Goal: Task Accomplishment & Management: Manage account settings

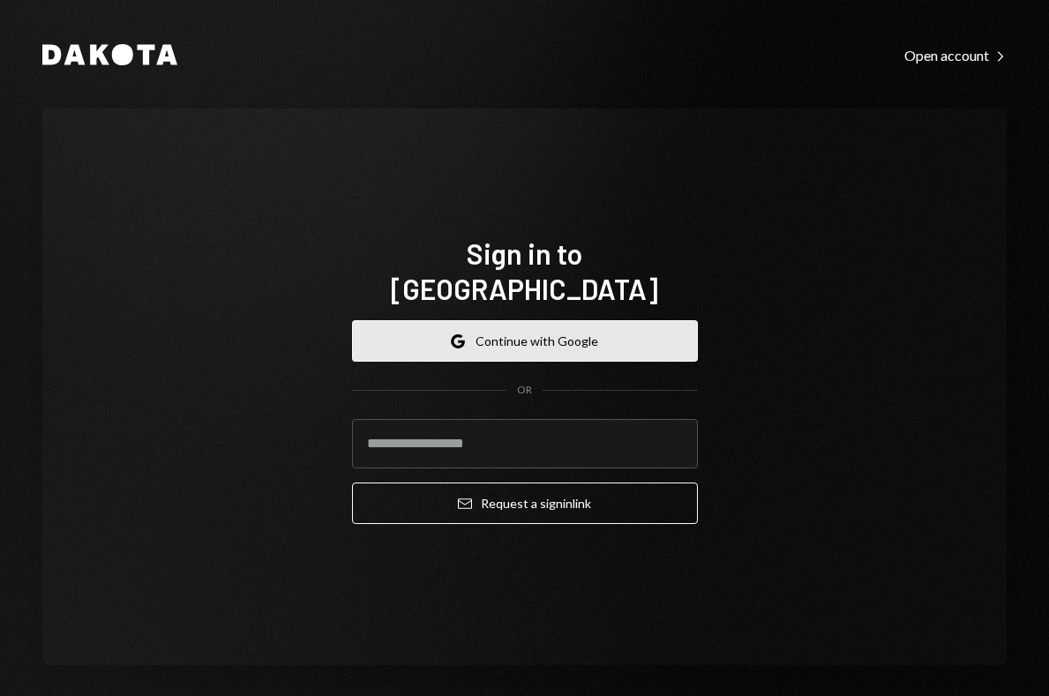
click at [635, 339] on button "Google Continue with Google" at bounding box center [525, 340] width 346 height 41
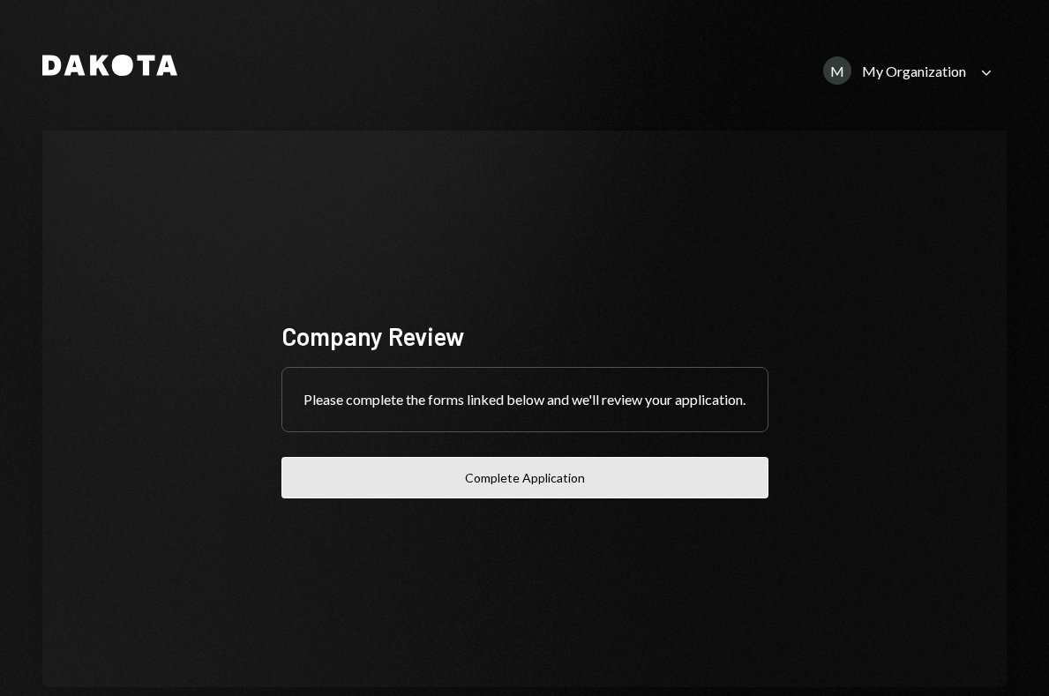
click at [507, 485] on button "Complete Application" at bounding box center [525, 477] width 487 height 41
click at [560, 486] on button "Complete Application" at bounding box center [525, 477] width 487 height 41
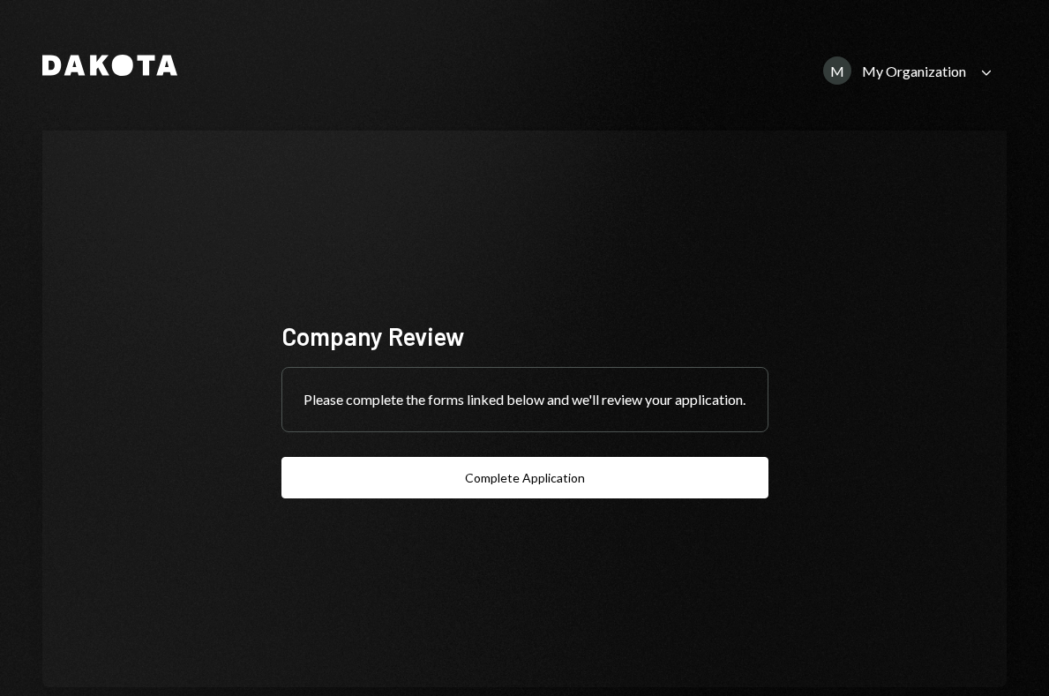
click at [658, 249] on div "Company Review Please complete the forms linked below and we'll review your app…" at bounding box center [525, 409] width 530 height 321
drag, startPoint x: 530, startPoint y: 115, endPoint x: 550, endPoint y: 132, distance: 26.2
click at [531, 115] on div "Dakota M My Organization Caret Down Company Review Please complete the forms li…" at bounding box center [524, 365] width 1049 height 730
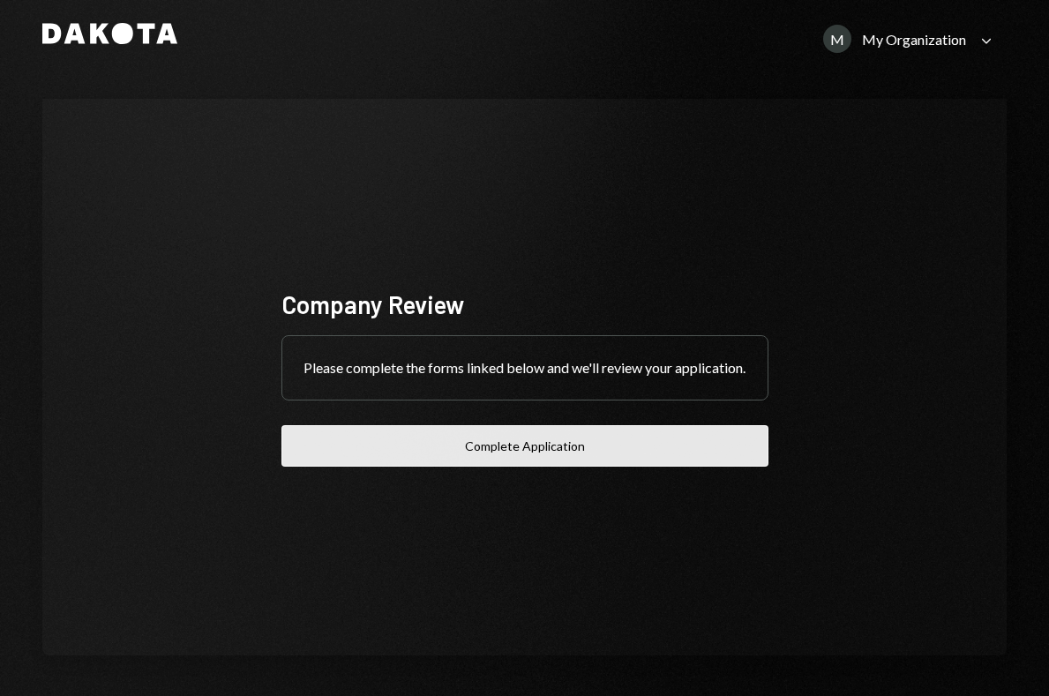
scroll to position [34, 0]
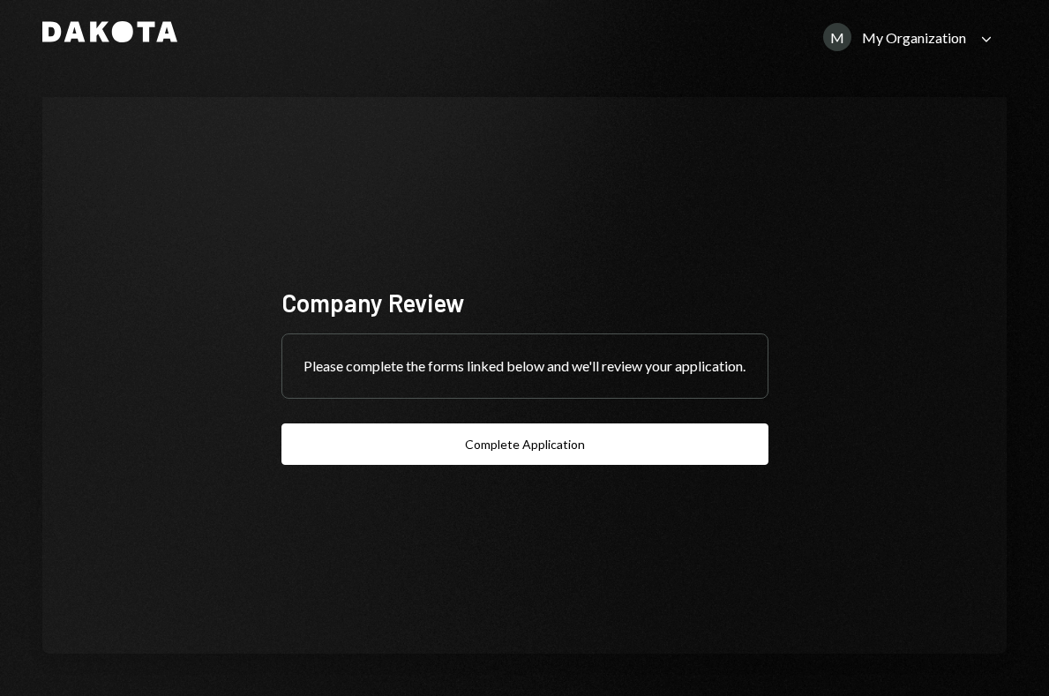
click at [935, 14] on div "Dakota M My Organization Caret Down" at bounding box center [524, 32] width 965 height 46
click at [934, 26] on div "M My Organization" at bounding box center [894, 37] width 143 height 28
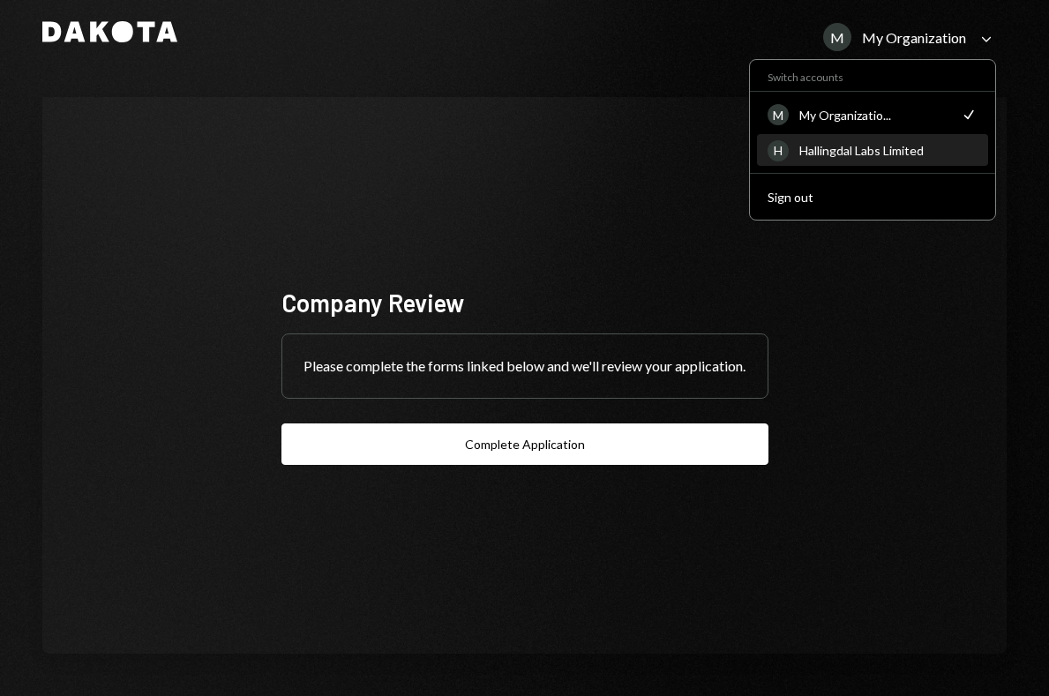
click at [838, 145] on div "Hallingdal Labs Limited" at bounding box center [889, 150] width 178 height 15
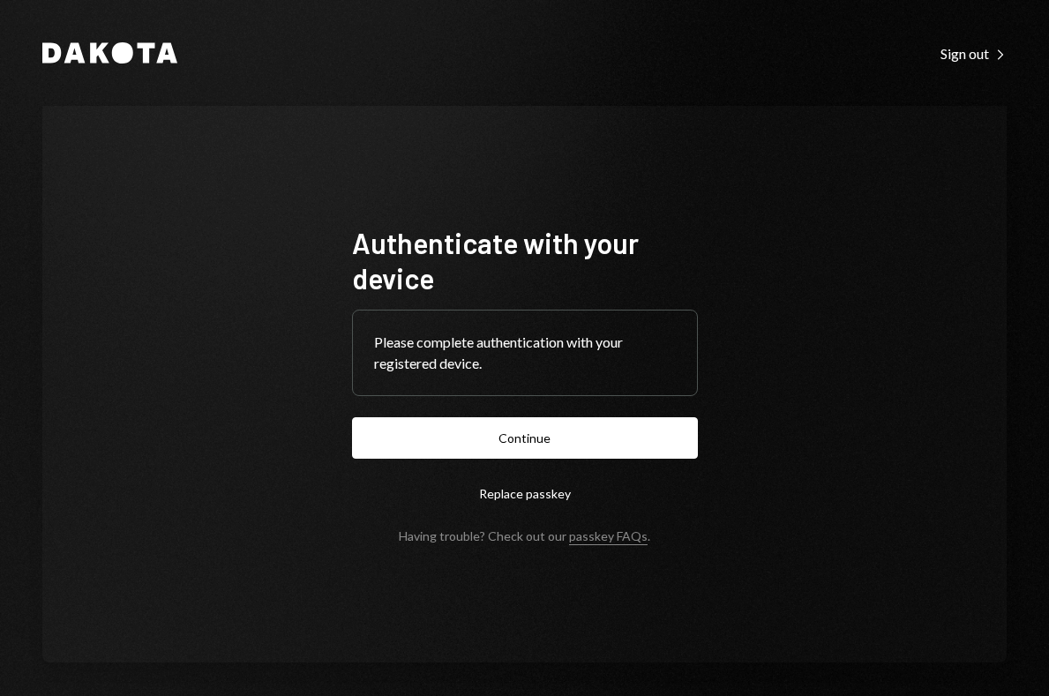
click at [543, 412] on form "Authenticate with your device Please complete authentication with your register…" at bounding box center [525, 384] width 346 height 319
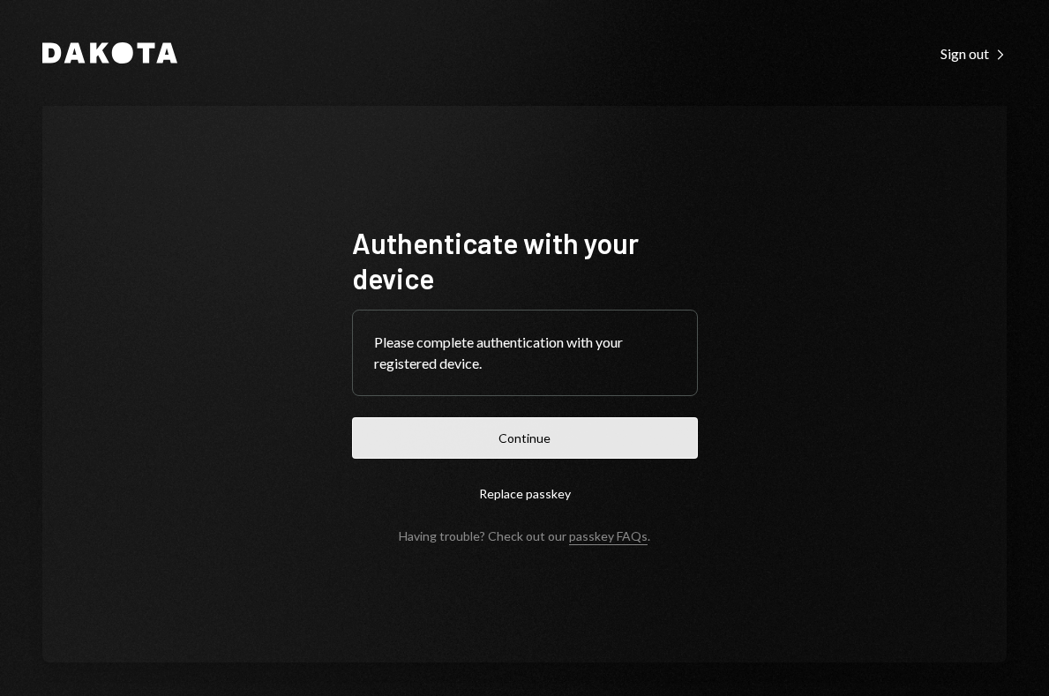
click at [538, 441] on button "Continue" at bounding box center [525, 437] width 346 height 41
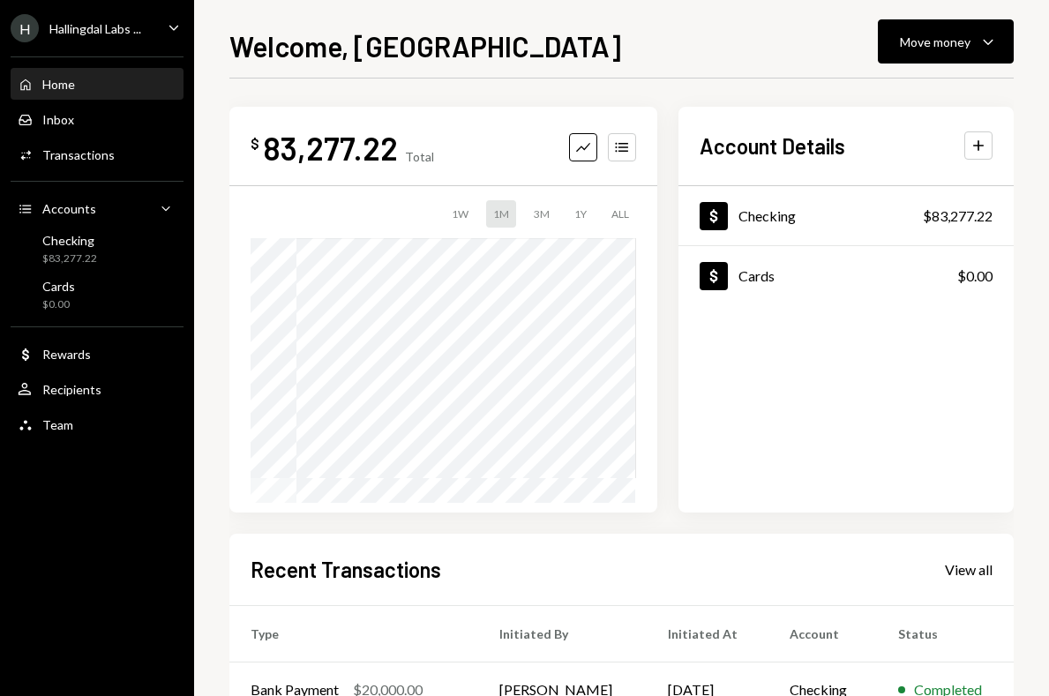
click at [126, 41] on div "H Hallingdal Labs ..." at bounding box center [76, 28] width 131 height 28
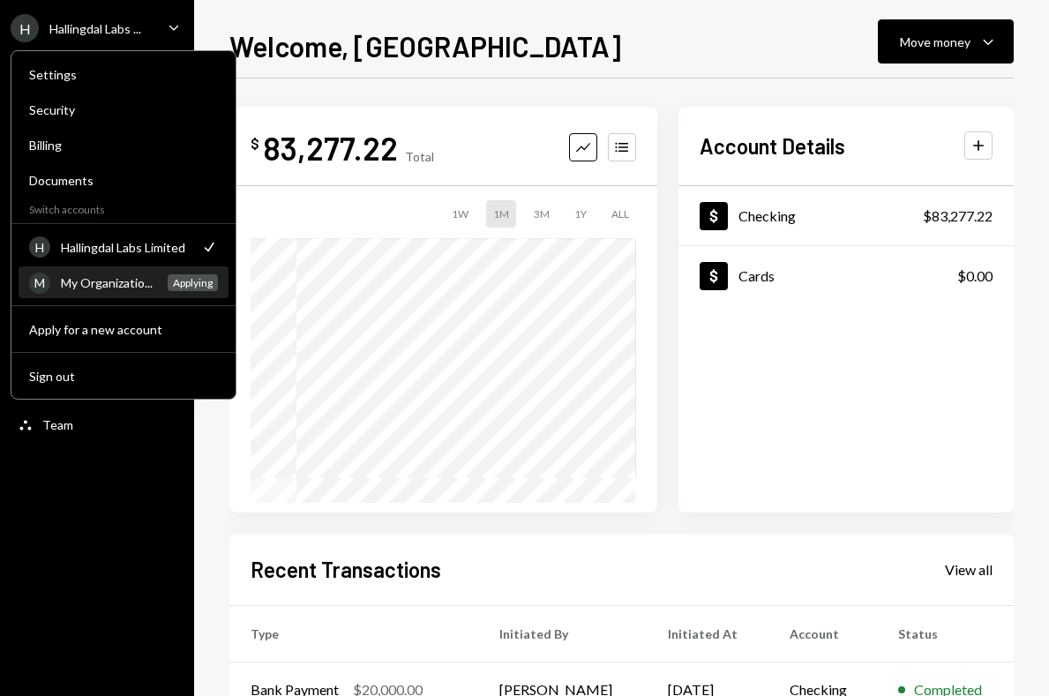
click at [113, 283] on div "My Organizatio..." at bounding box center [109, 282] width 96 height 15
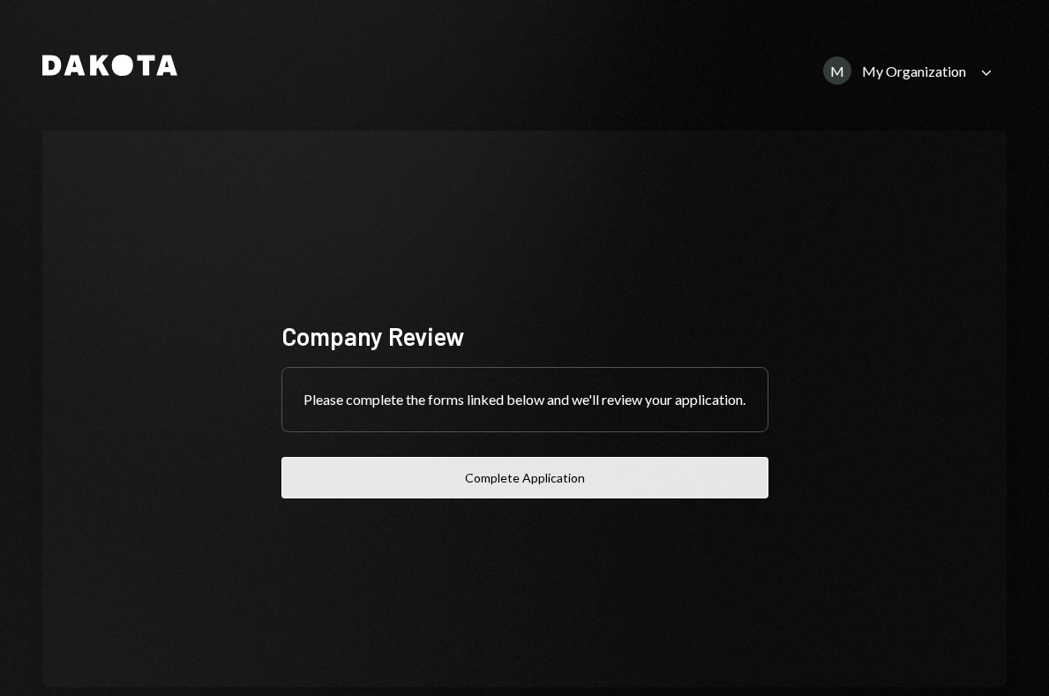
click at [506, 490] on button "Complete Application" at bounding box center [525, 477] width 487 height 41
click at [445, 499] on button "Complete Application" at bounding box center [525, 477] width 487 height 41
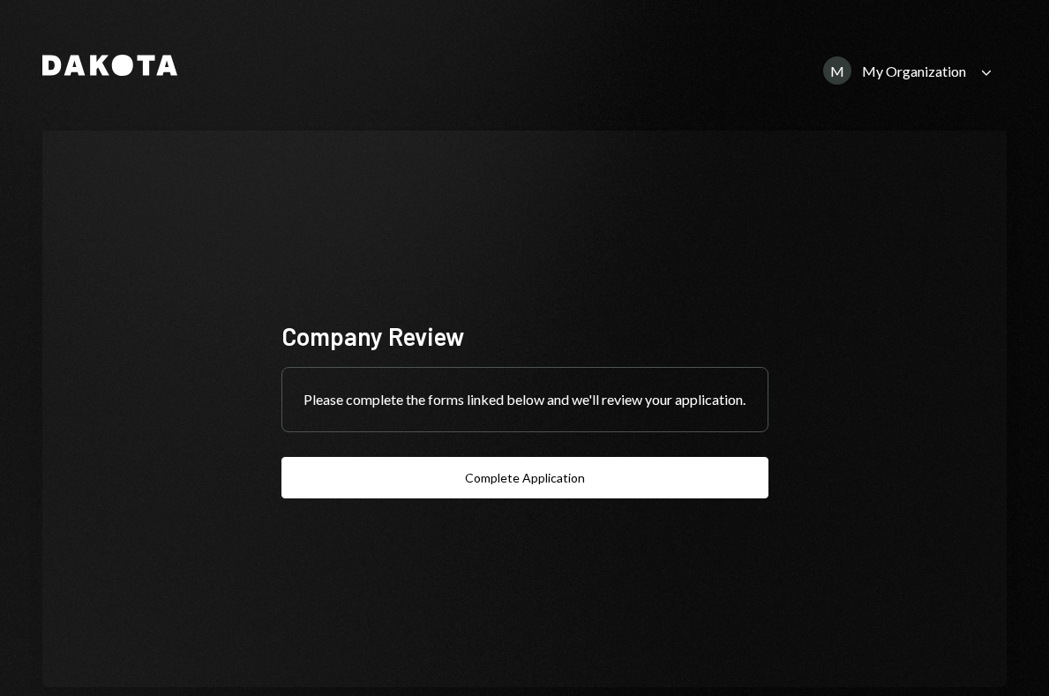
click at [907, 64] on div "My Organization" at bounding box center [914, 71] width 104 height 17
click at [778, 545] on div "Company Review Please complete the forms linked below and we'll review your app…" at bounding box center [525, 409] width 530 height 321
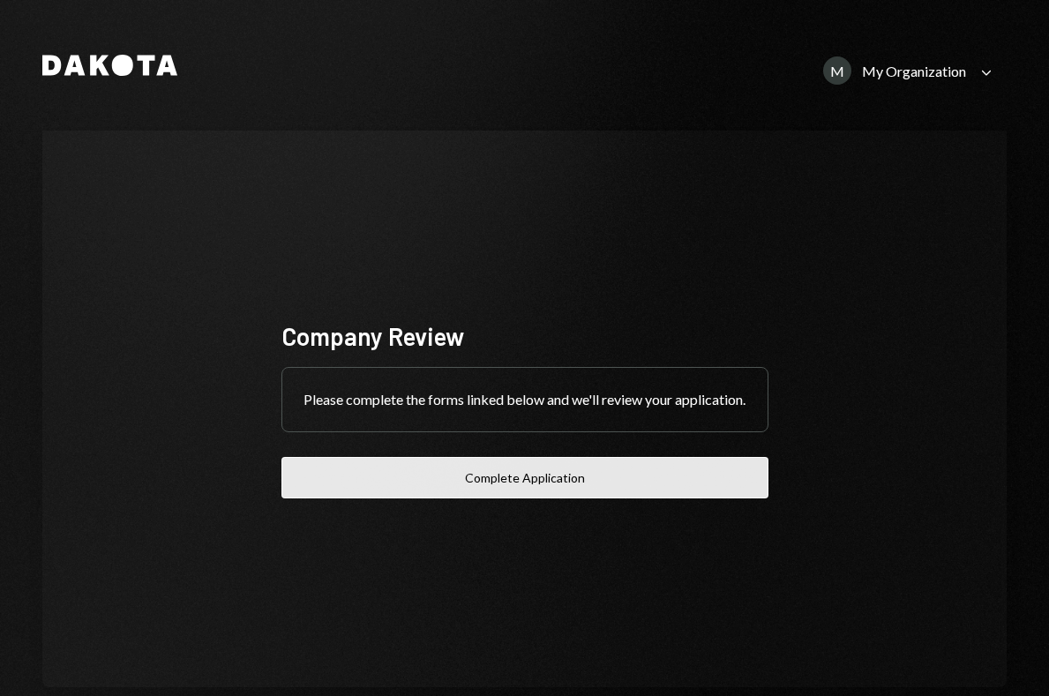
click at [659, 476] on button "Complete Application" at bounding box center [525, 477] width 487 height 41
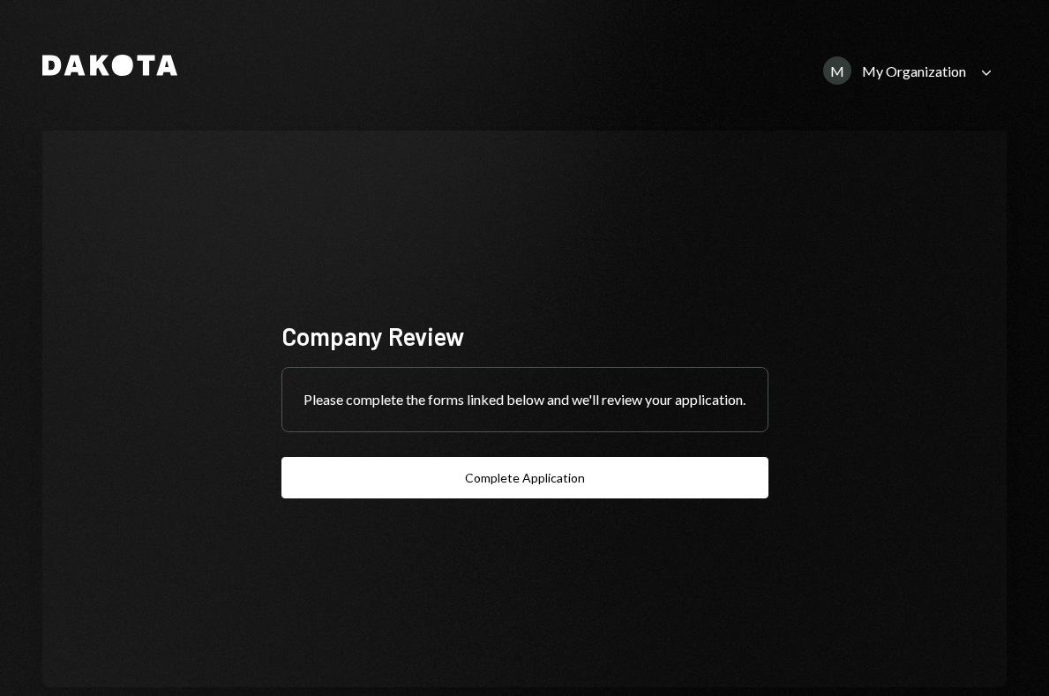
click at [103, 67] on icon at bounding box center [99, 66] width 19 height 20
click at [917, 79] on div "My Organization" at bounding box center [914, 71] width 104 height 17
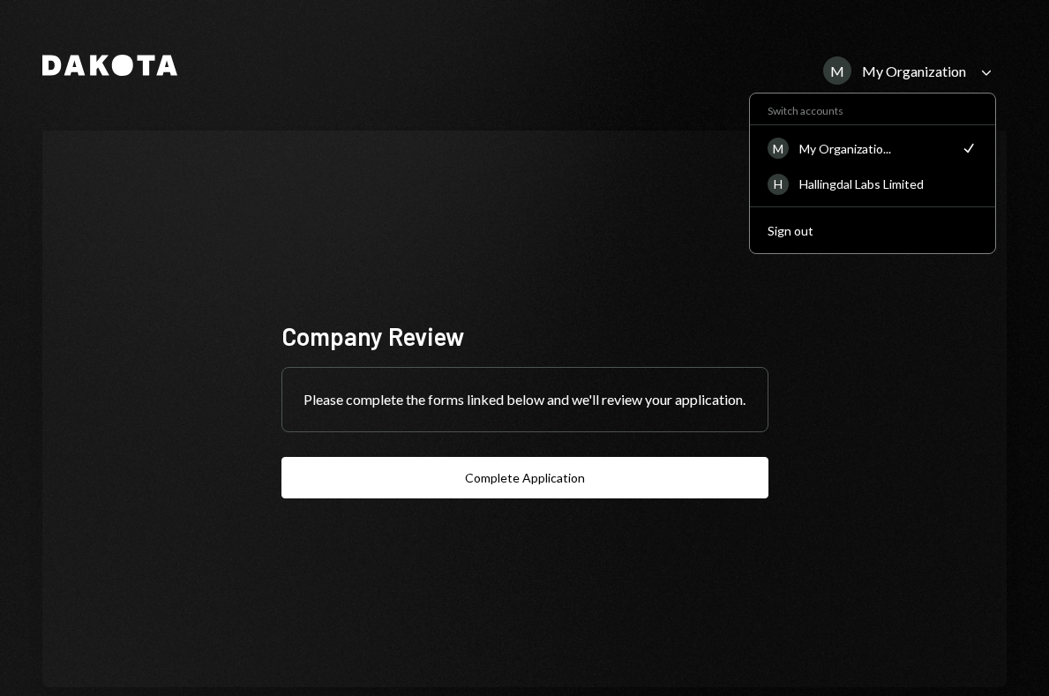
click at [906, 66] on div "My Organization" at bounding box center [914, 71] width 104 height 17
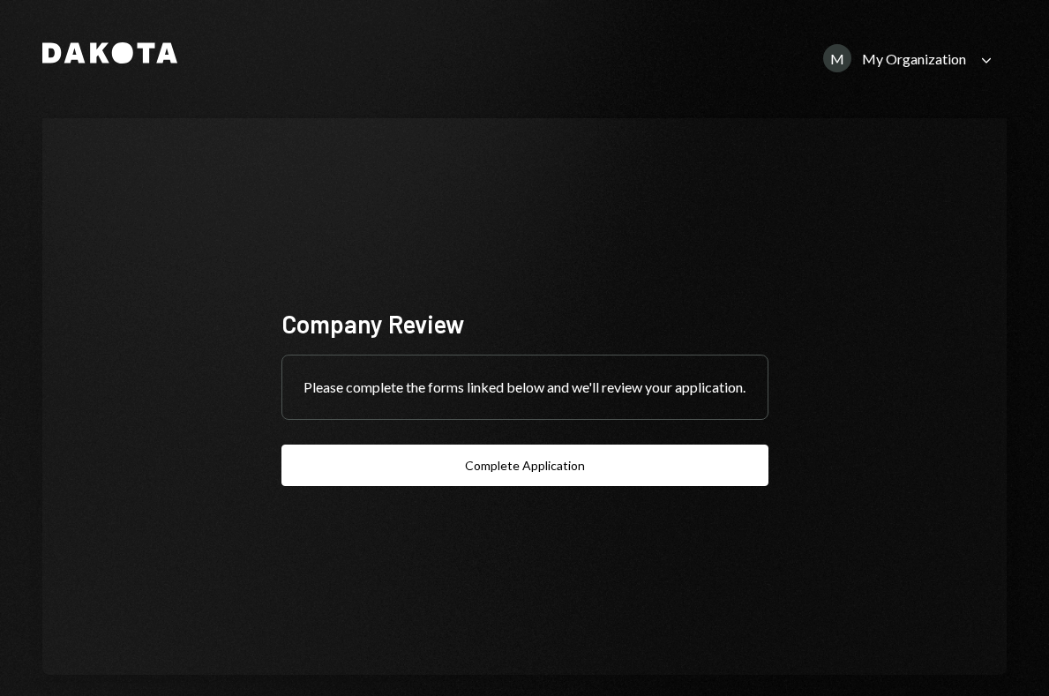
scroll to position [34, 0]
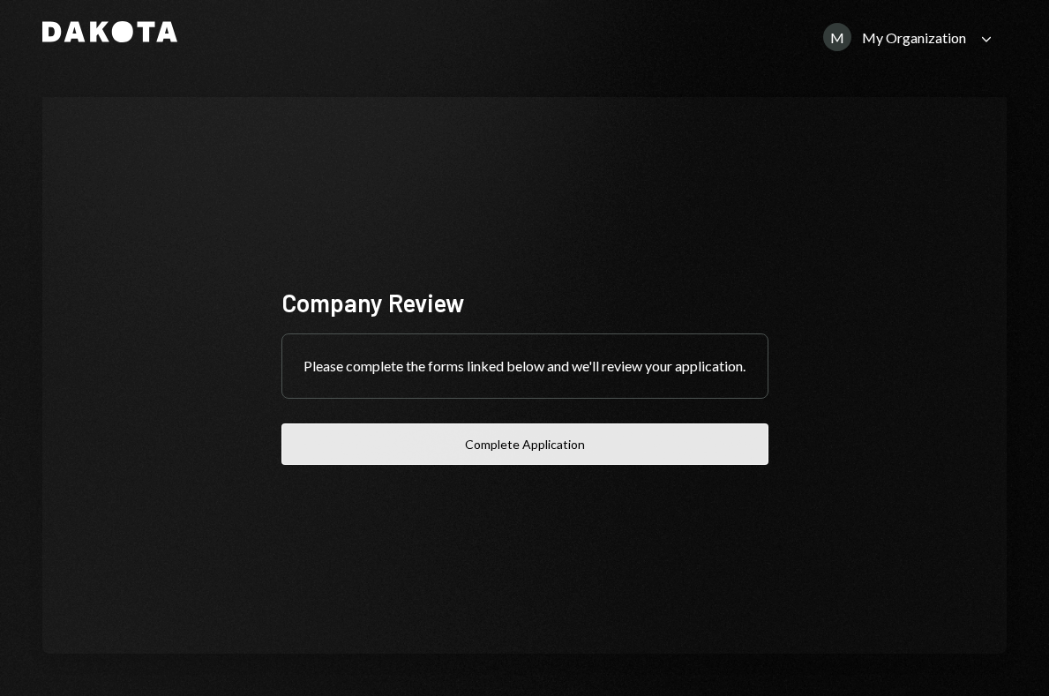
click at [508, 455] on button "Complete Application" at bounding box center [525, 444] width 487 height 41
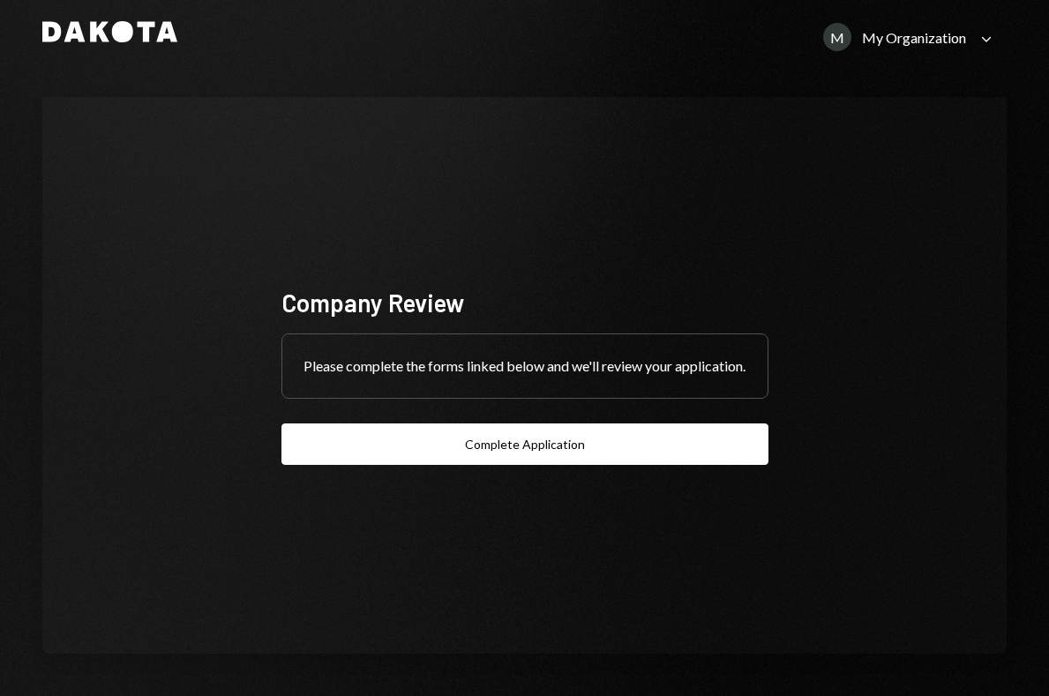
click at [73, 48] on div "Dakota M My Organization Caret Down" at bounding box center [524, 32] width 965 height 46
click at [79, 26] on icon at bounding box center [74, 32] width 21 height 20
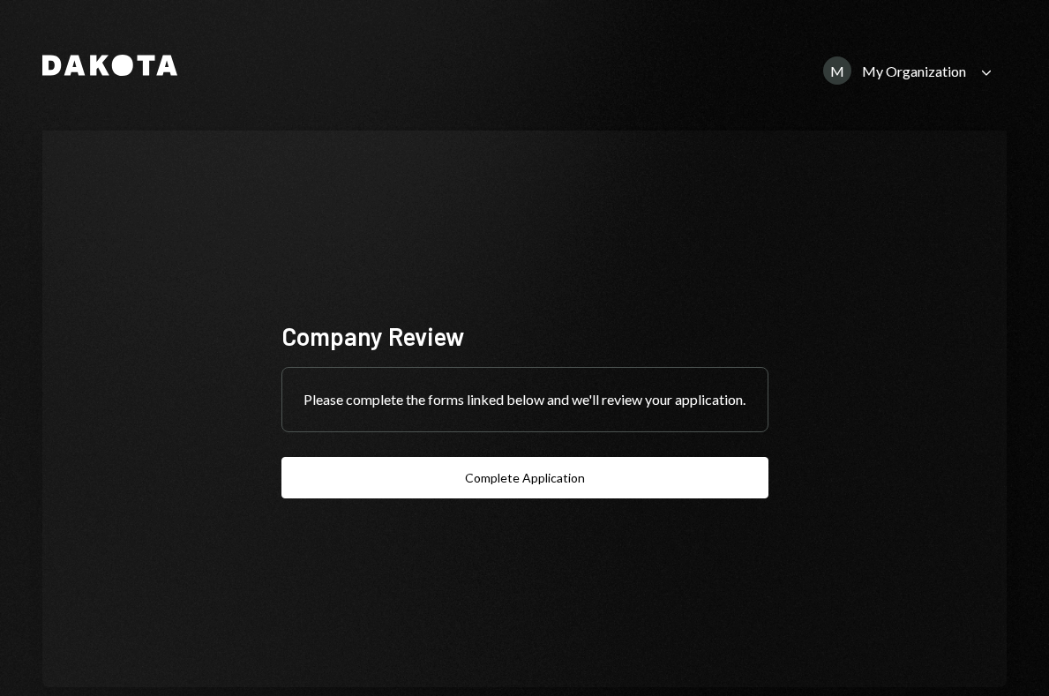
click at [911, 78] on div "My Organization" at bounding box center [914, 71] width 104 height 17
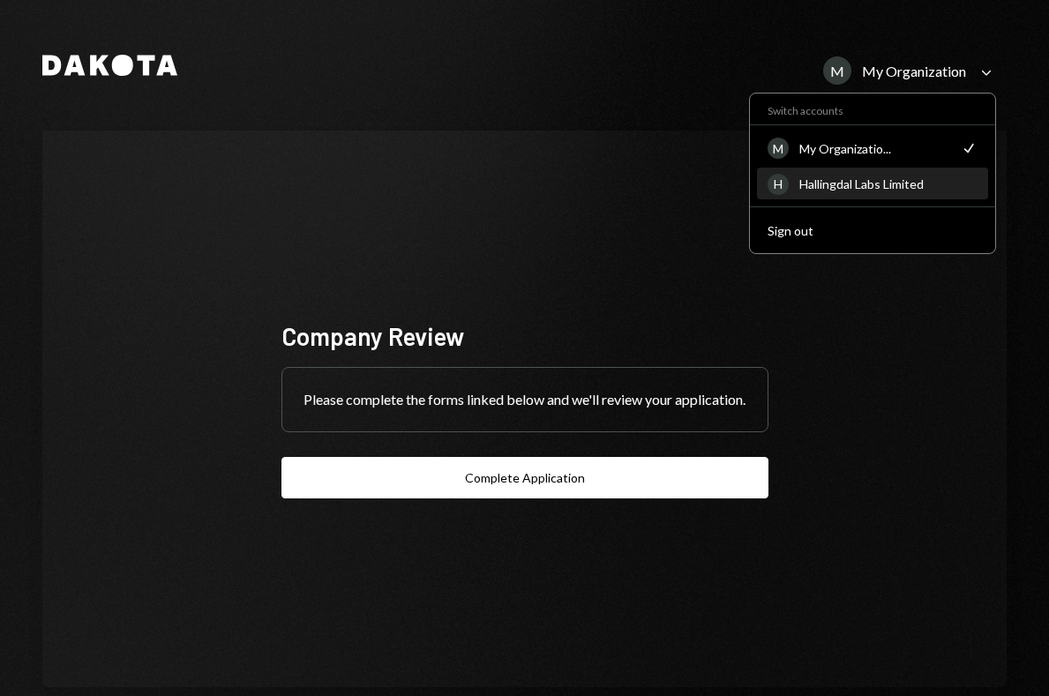
click at [853, 180] on div "Hallingdal Labs Limited" at bounding box center [889, 184] width 178 height 15
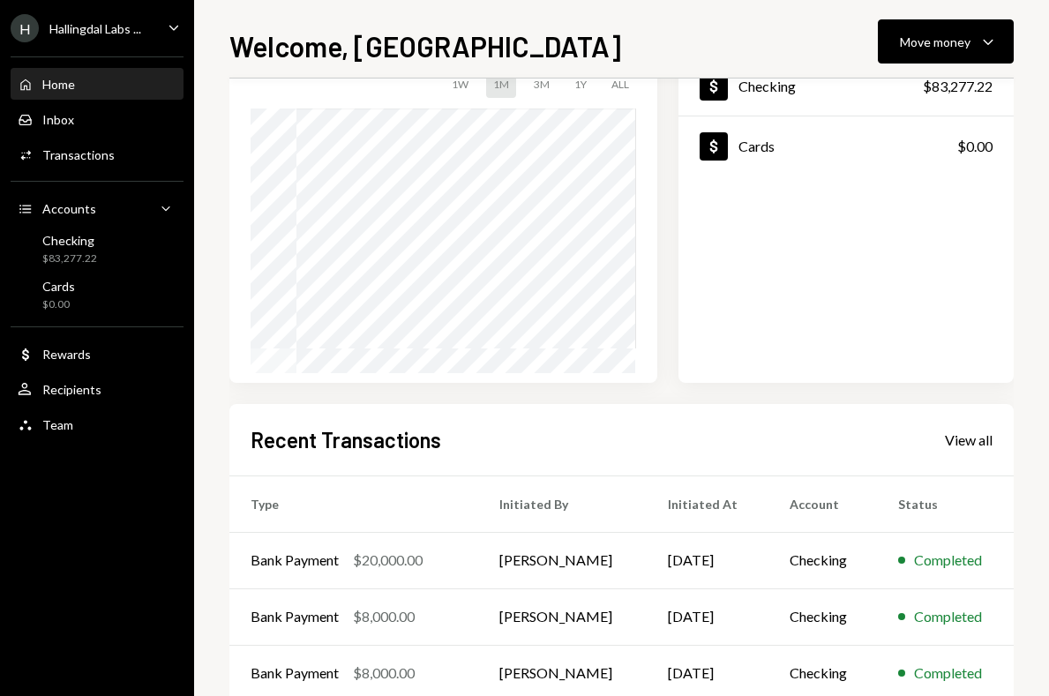
scroll to position [132, 0]
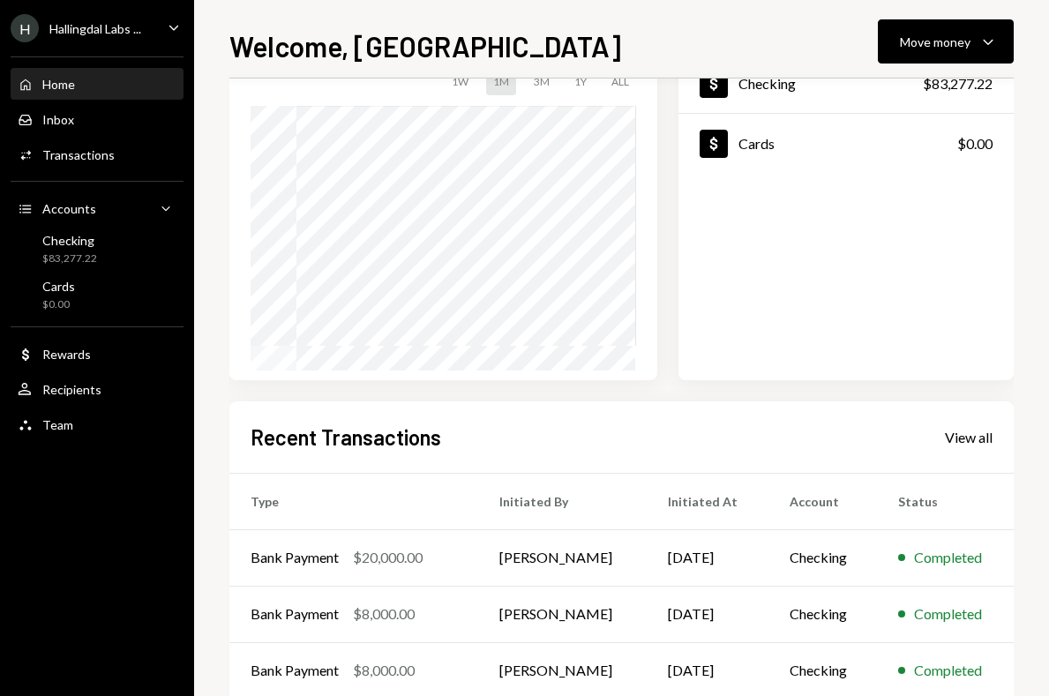
click at [152, 190] on div "Home Home Inbox Inbox Activities Transactions Accounts Accounts Caret Down Chec…" at bounding box center [97, 245] width 194 height 398
click at [146, 208] on div "Accounts Accounts Caret Down" at bounding box center [97, 208] width 159 height 19
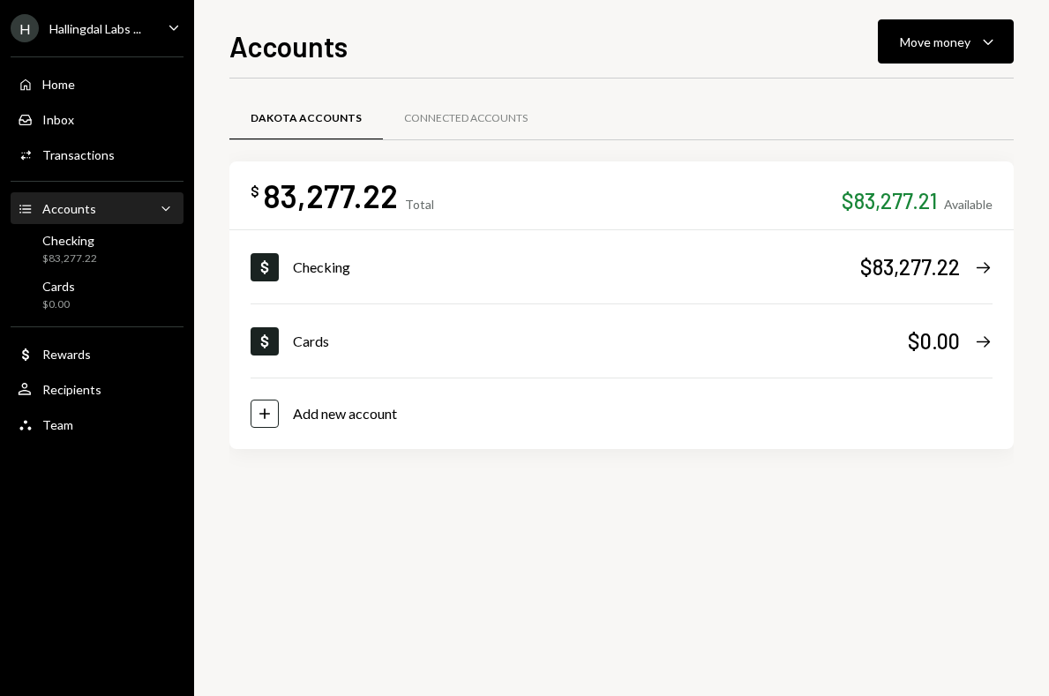
click at [146, 208] on div "Accounts Accounts Caret Down" at bounding box center [97, 208] width 159 height 19
click at [26, 210] on icon "Accounts" at bounding box center [26, 209] width 16 height 16
click at [71, 113] on div "Inbox" at bounding box center [58, 119] width 32 height 15
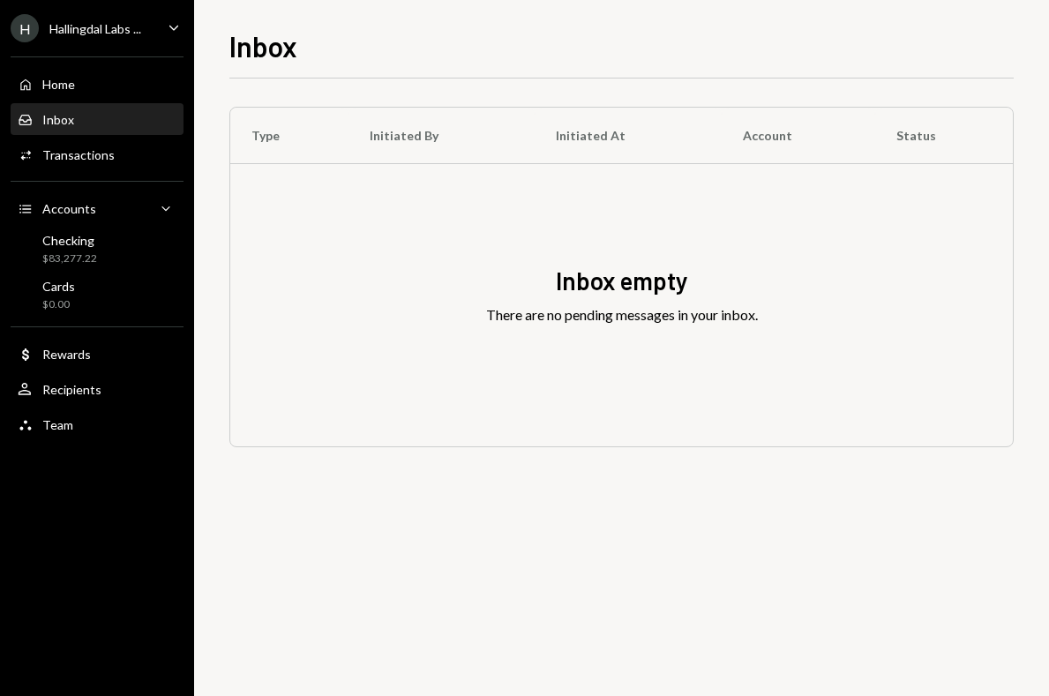
click at [71, 103] on link "Inbox Inbox" at bounding box center [97, 119] width 173 height 32
click at [86, 85] on div "Home Home" at bounding box center [97, 85] width 159 height 16
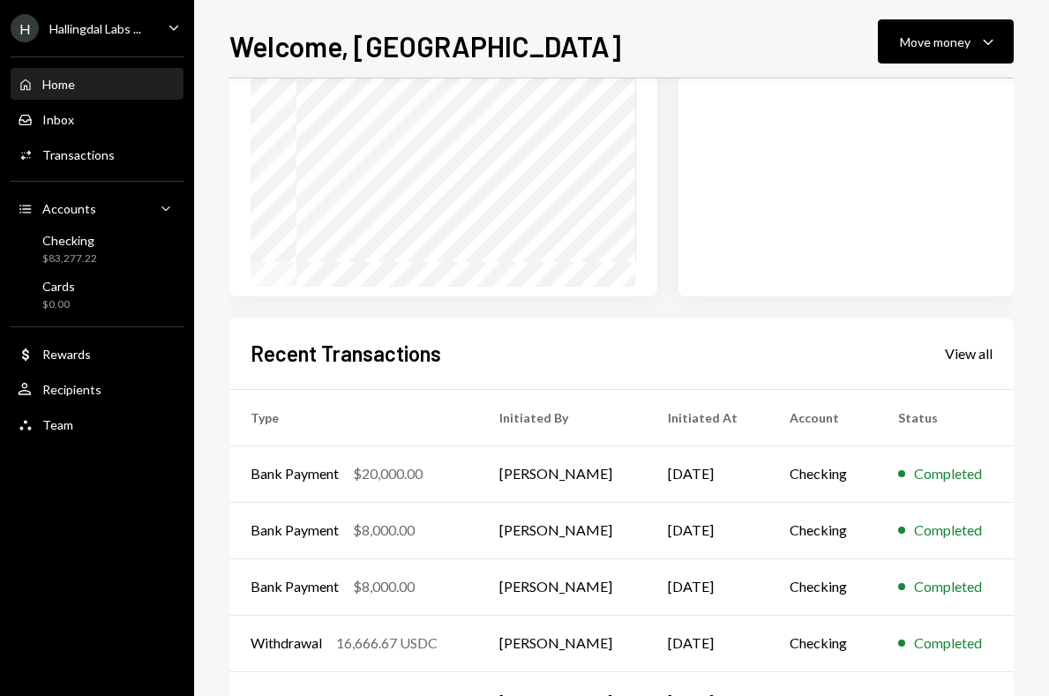
scroll to position [283, 0]
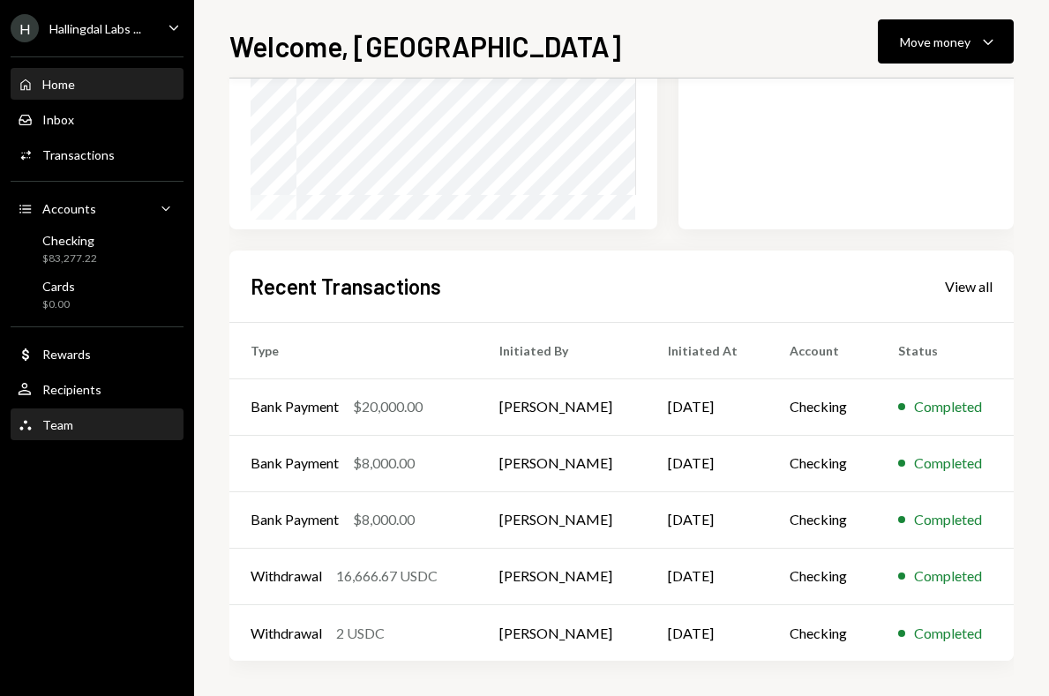
click at [119, 421] on div "Team Team" at bounding box center [97, 425] width 159 height 16
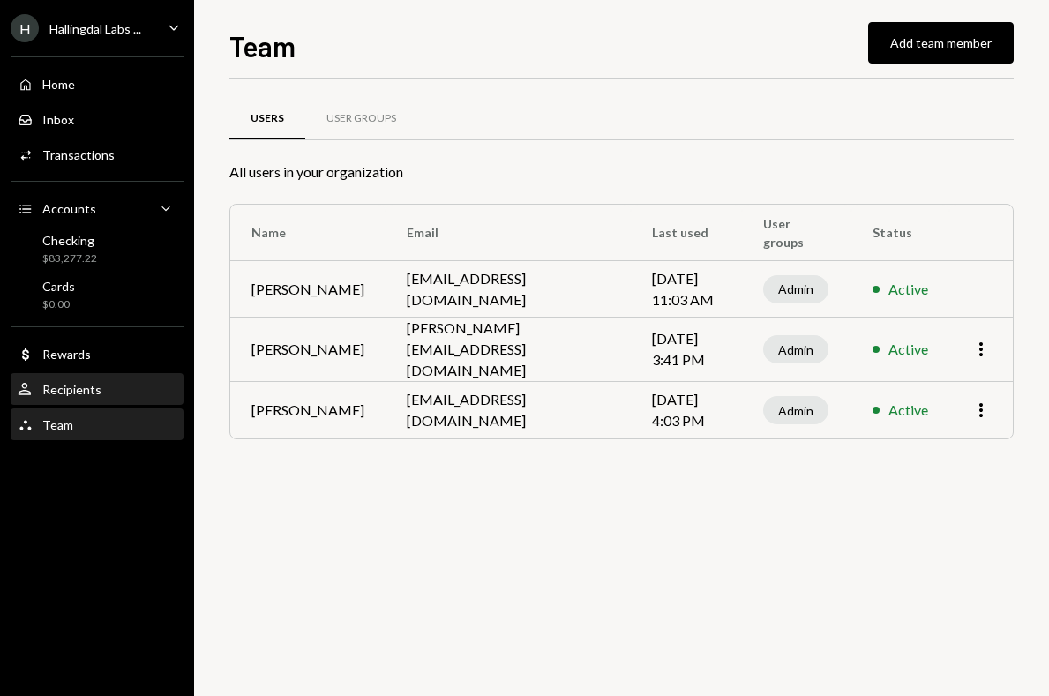
click at [109, 387] on div "User Recipients" at bounding box center [97, 390] width 159 height 16
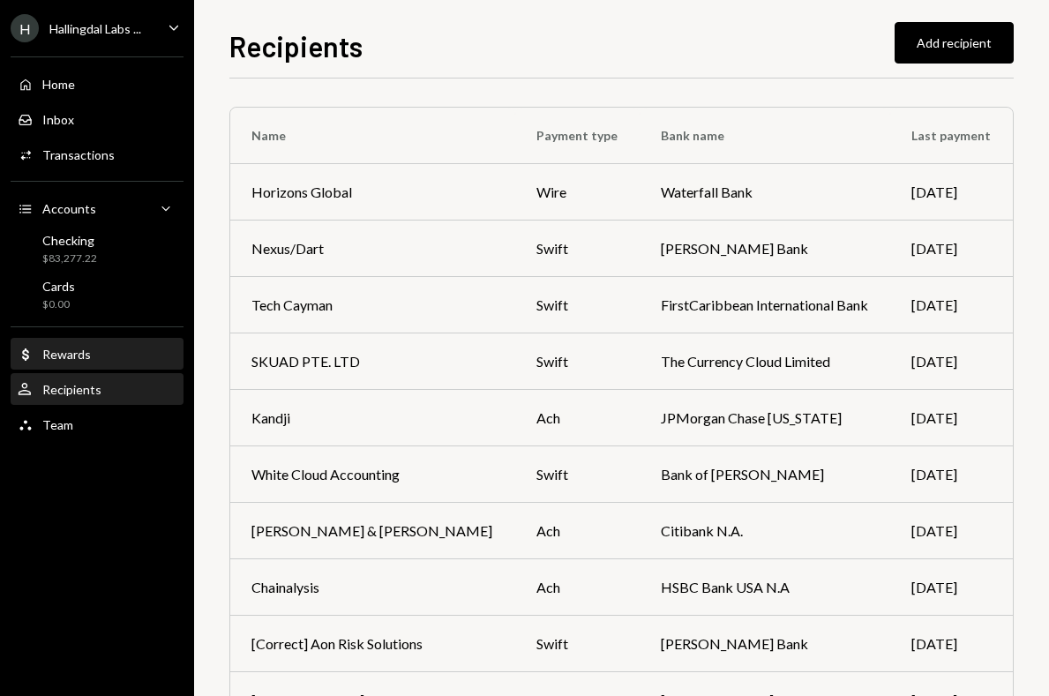
click at [94, 354] on div "Dollar Rewards" at bounding box center [97, 355] width 159 height 16
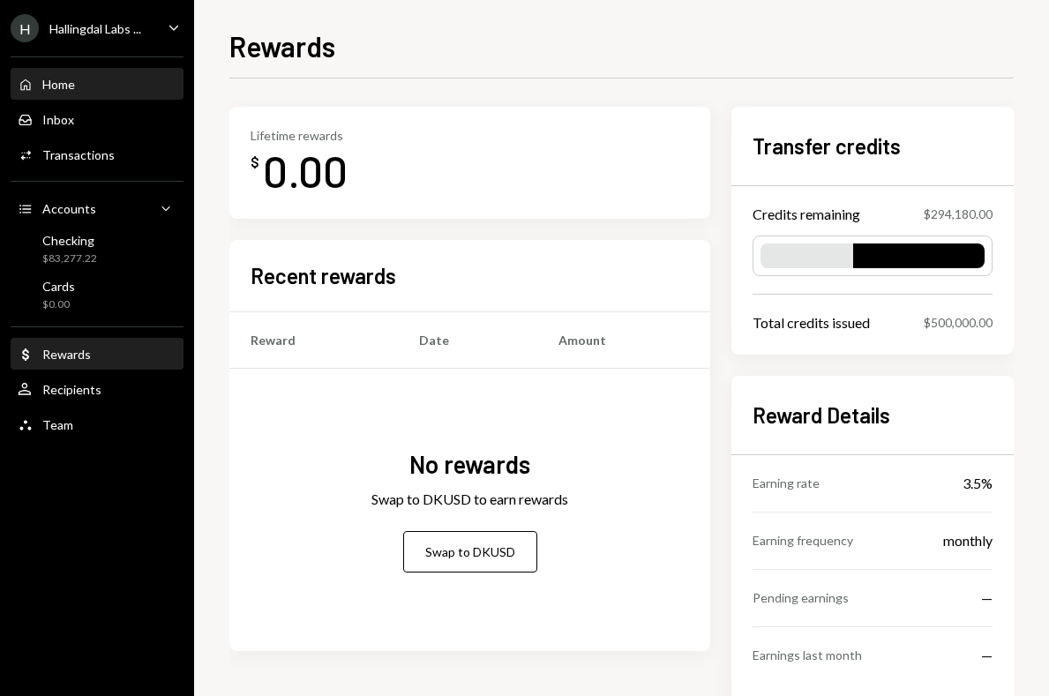
click at [89, 92] on div "Home Home" at bounding box center [97, 85] width 159 height 16
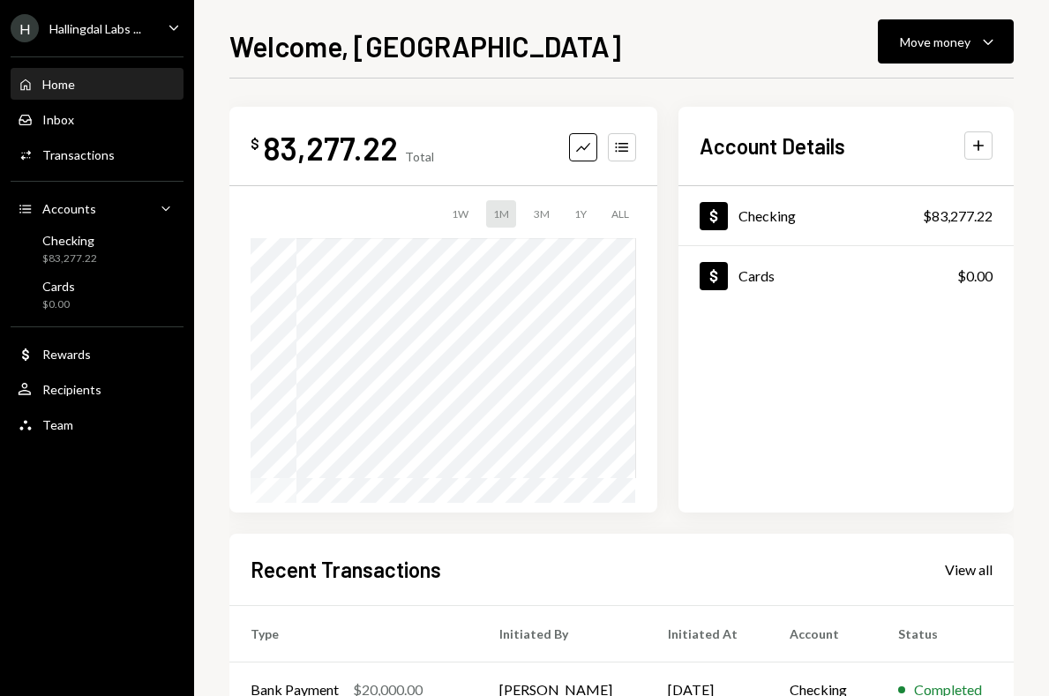
click at [179, 21] on icon "Caret Down" at bounding box center [173, 27] width 19 height 19
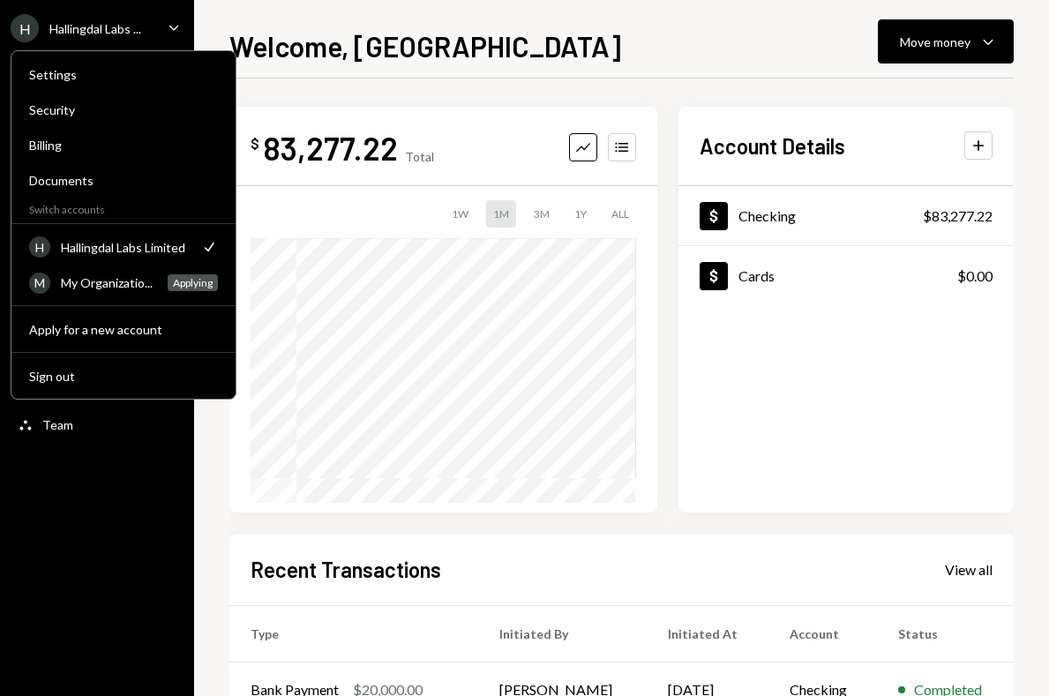
click at [130, 32] on div "Hallingdal Labs ..." at bounding box center [95, 28] width 92 height 15
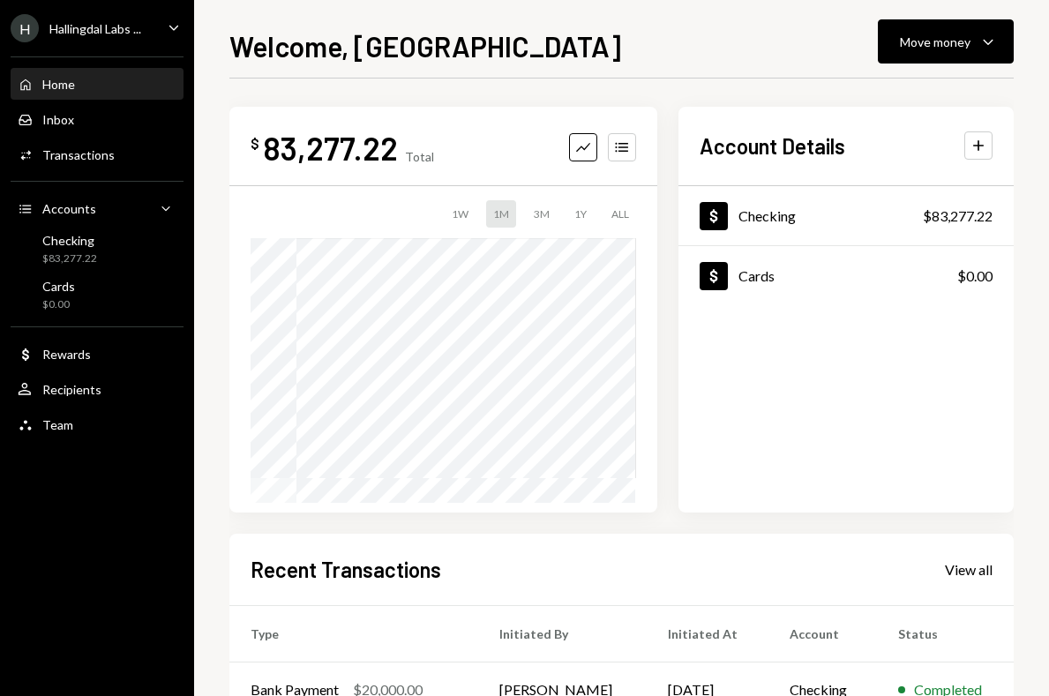
click at [142, 21] on div "H Hallingdal Labs ... Caret Down" at bounding box center [97, 28] width 194 height 28
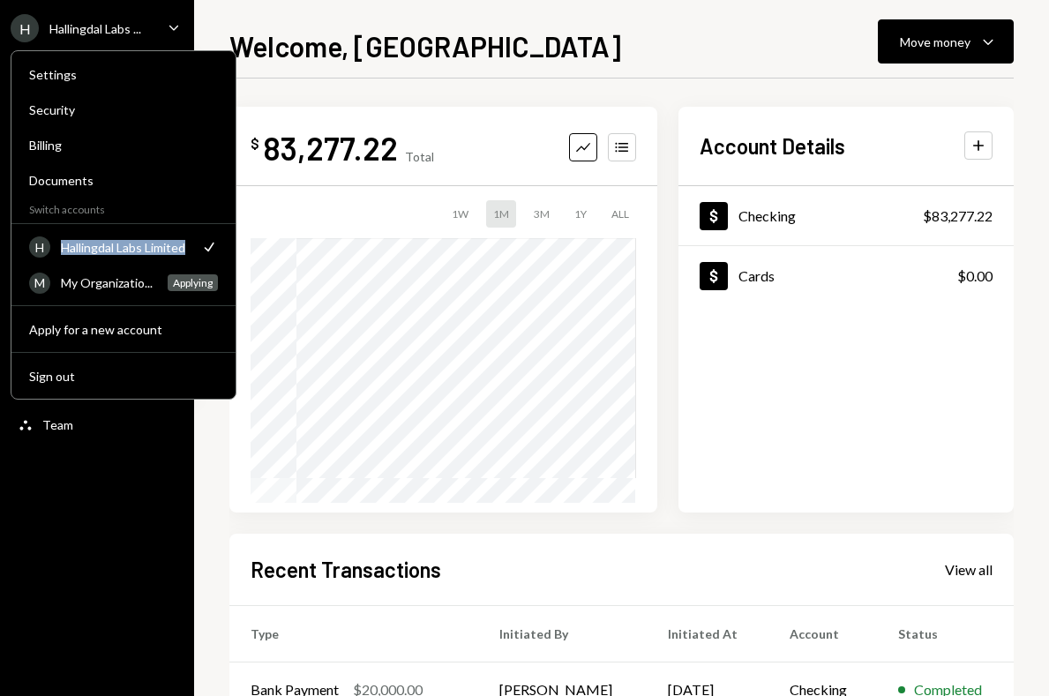
drag, startPoint x: 184, startPoint y: 248, endPoint x: 71, endPoint y: 248, distance: 113.0
click at [55, 249] on div "H Hallingdal Labs Limited Check" at bounding box center [124, 247] width 210 height 32
copy div "Hallingdal Labs Limited"
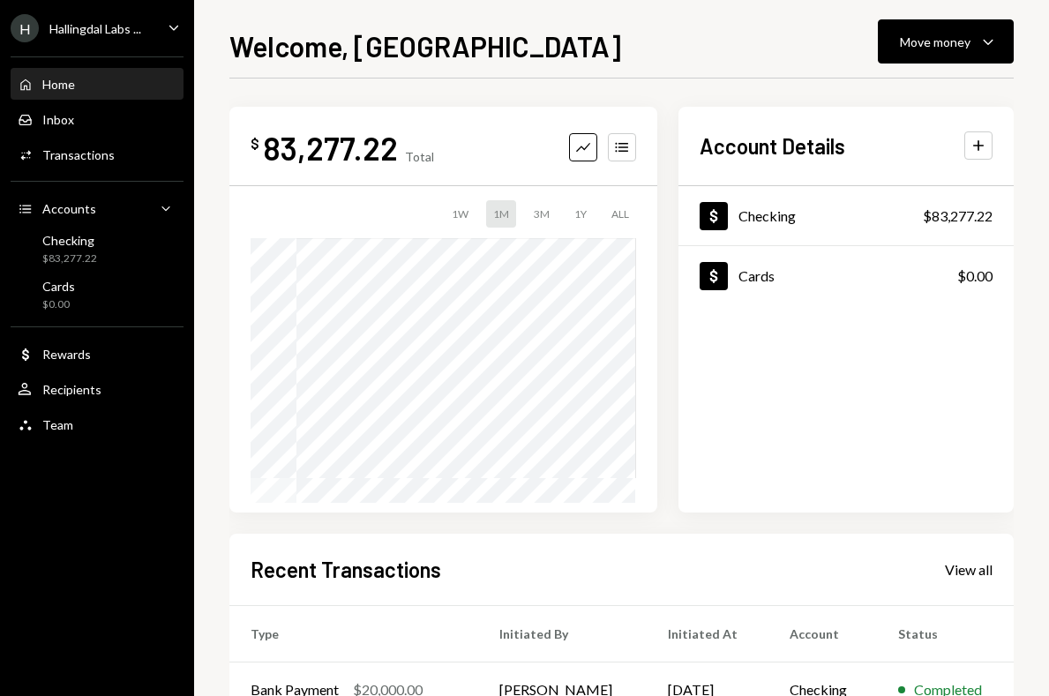
click at [353, 56] on h1 "Welcome, [GEOGRAPHIC_DATA]" at bounding box center [425, 45] width 392 height 35
click at [161, 22] on div "H Hallingdal Labs ... Caret Down" at bounding box center [97, 28] width 194 height 28
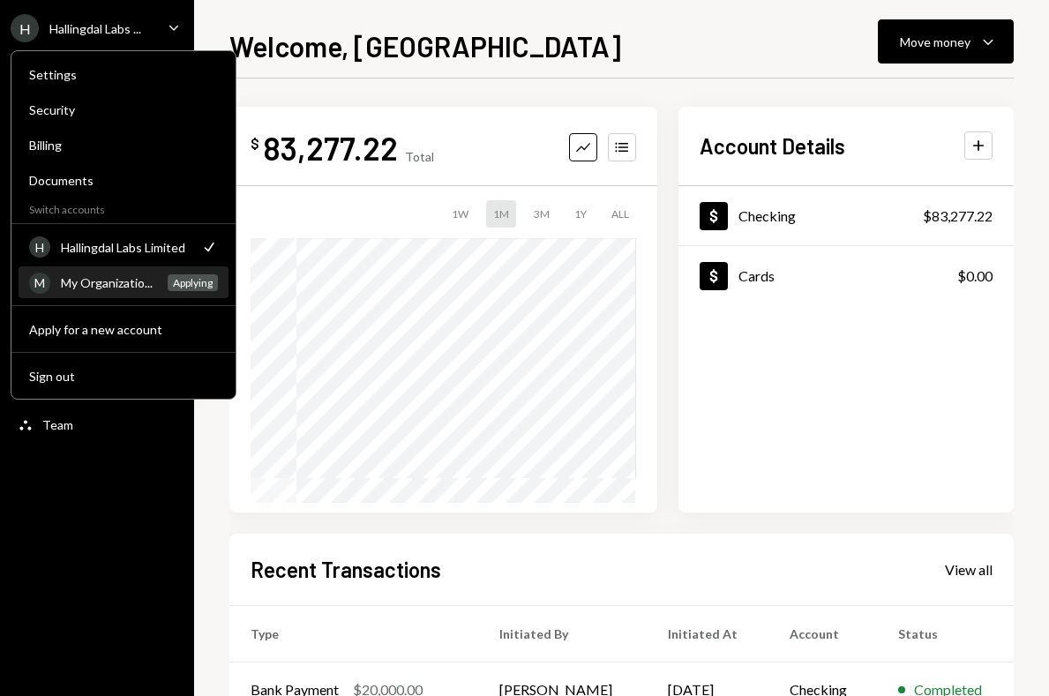
click at [127, 289] on div "My Organizatio..." at bounding box center [109, 282] width 96 height 15
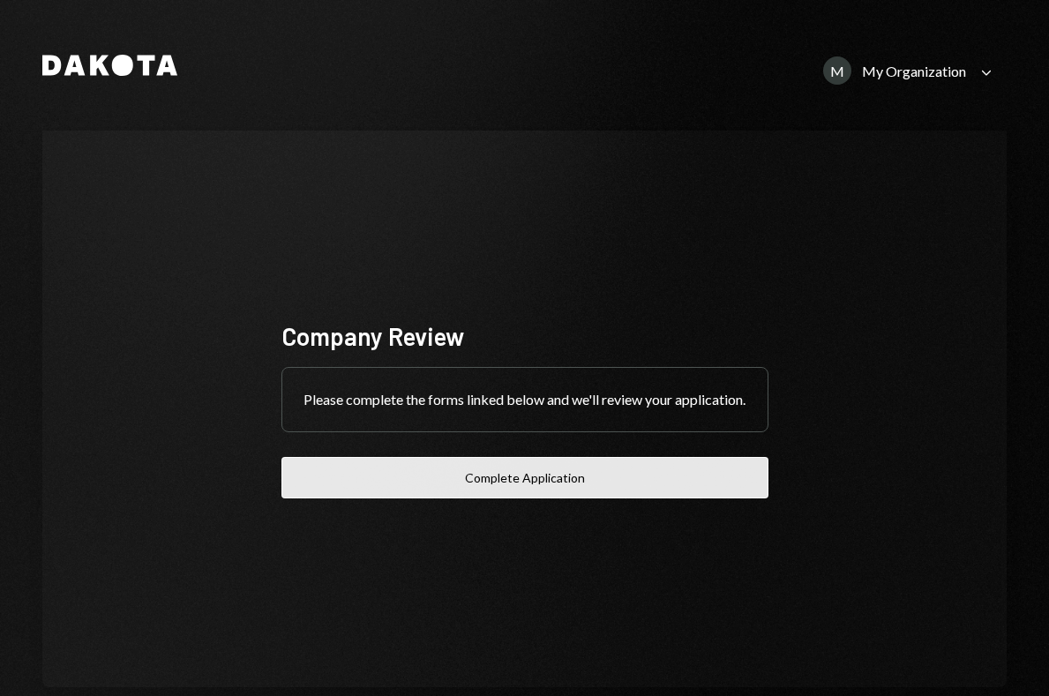
click at [492, 474] on button "Complete Application" at bounding box center [525, 477] width 487 height 41
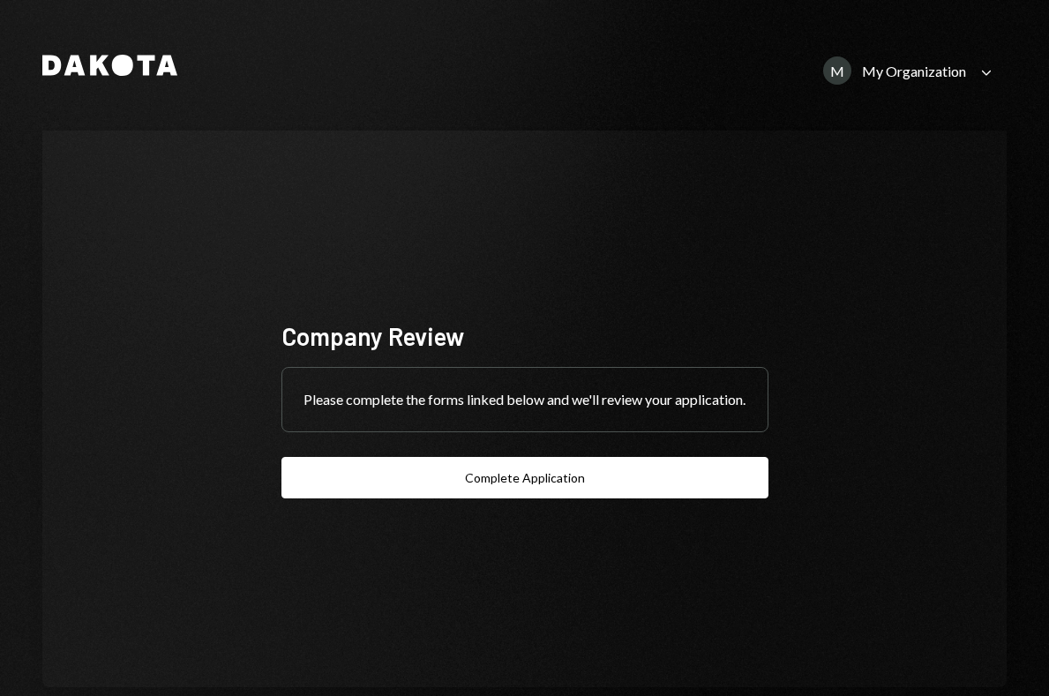
click at [892, 67] on div "My Organization" at bounding box center [914, 71] width 104 height 17
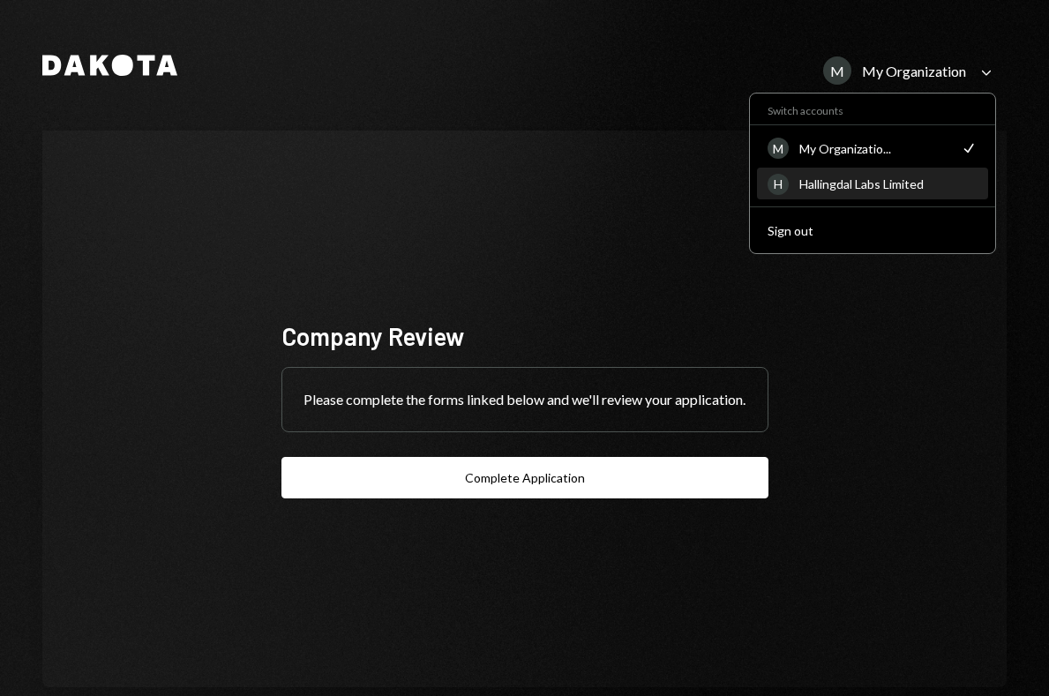
click at [838, 181] on div "Hallingdal Labs Limited" at bounding box center [889, 184] width 178 height 15
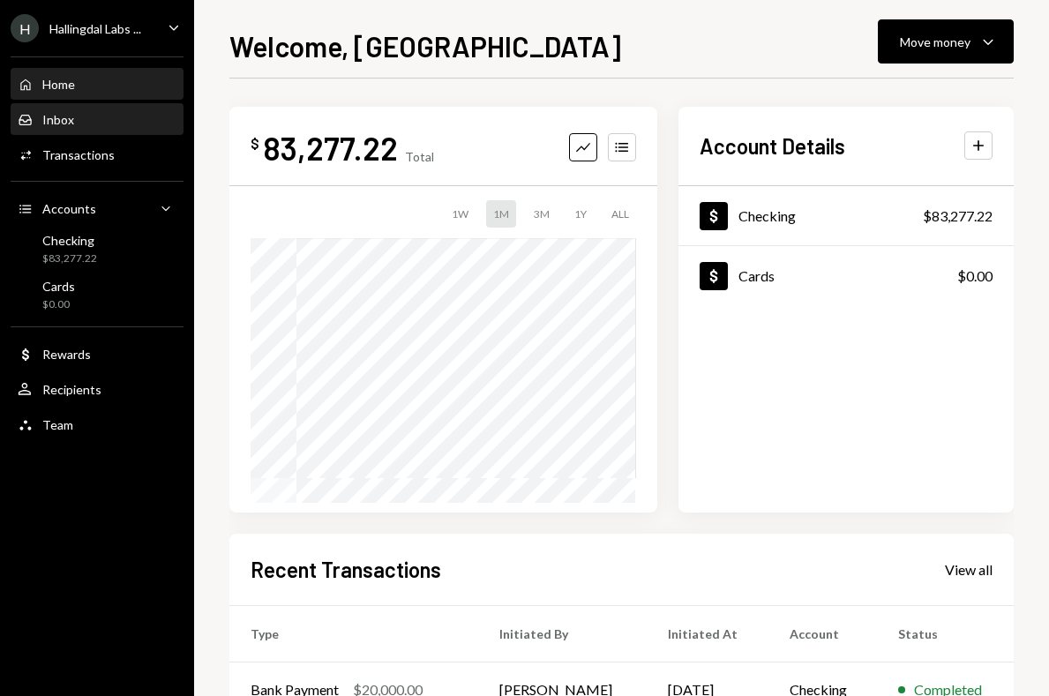
click at [85, 125] on div "Inbox Inbox" at bounding box center [97, 120] width 159 height 16
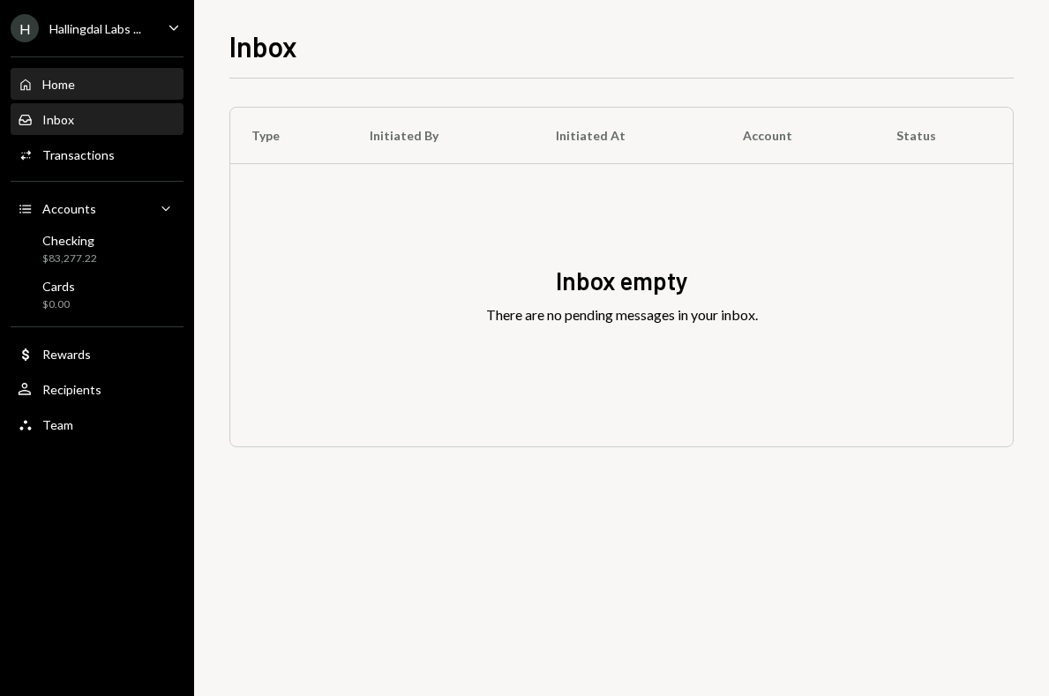
click at [104, 94] on div "Home Home" at bounding box center [97, 85] width 159 height 30
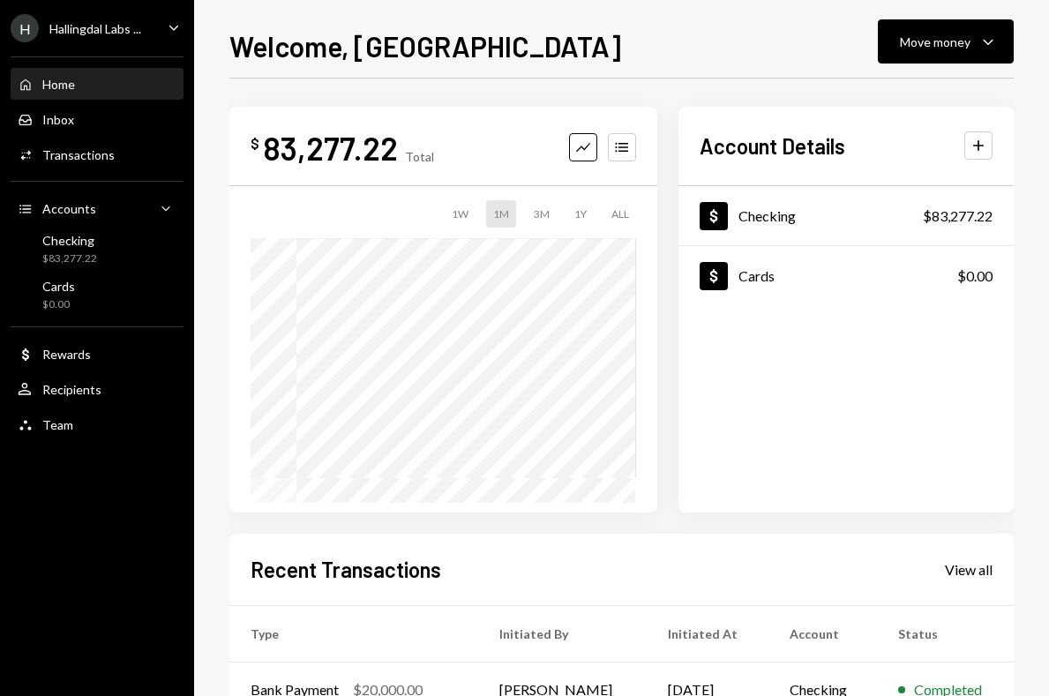
click at [174, 36] on div "Caret Down" at bounding box center [173, 29] width 19 height 22
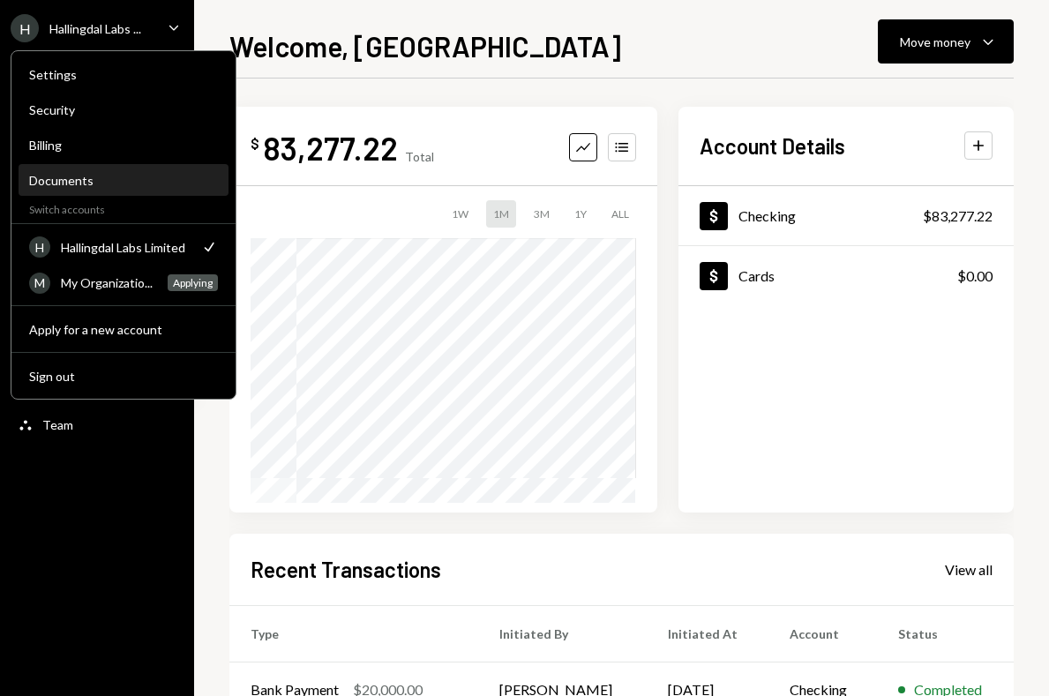
click at [107, 189] on div "Documents" at bounding box center [123, 181] width 189 height 30
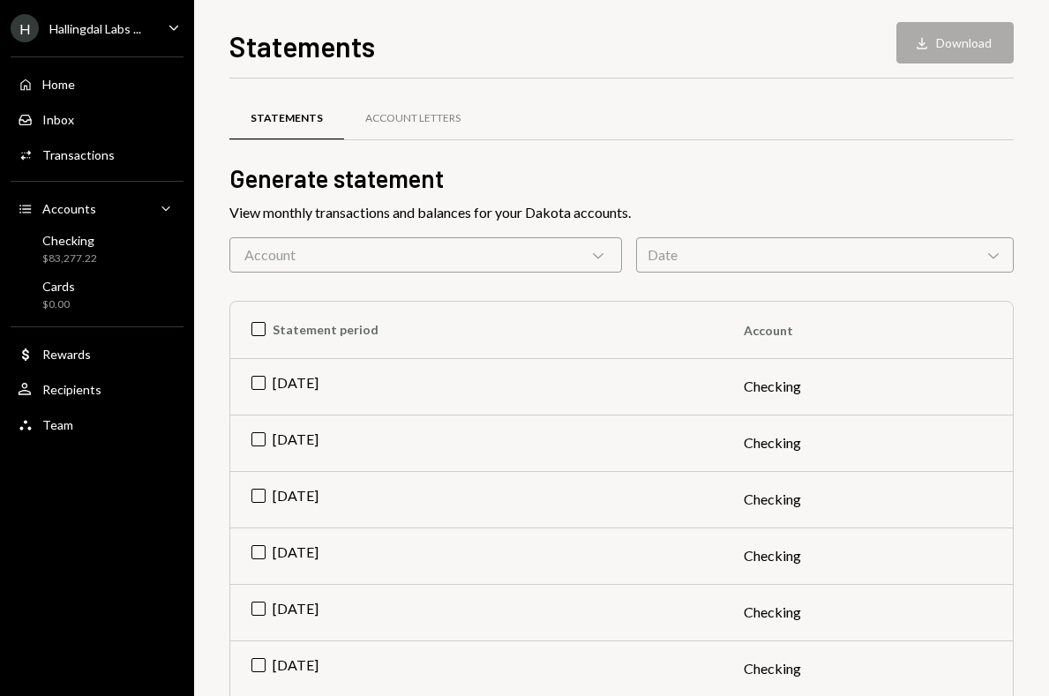
click at [157, 28] on div "H Hallingdal Labs ... Caret Down" at bounding box center [97, 28] width 194 height 28
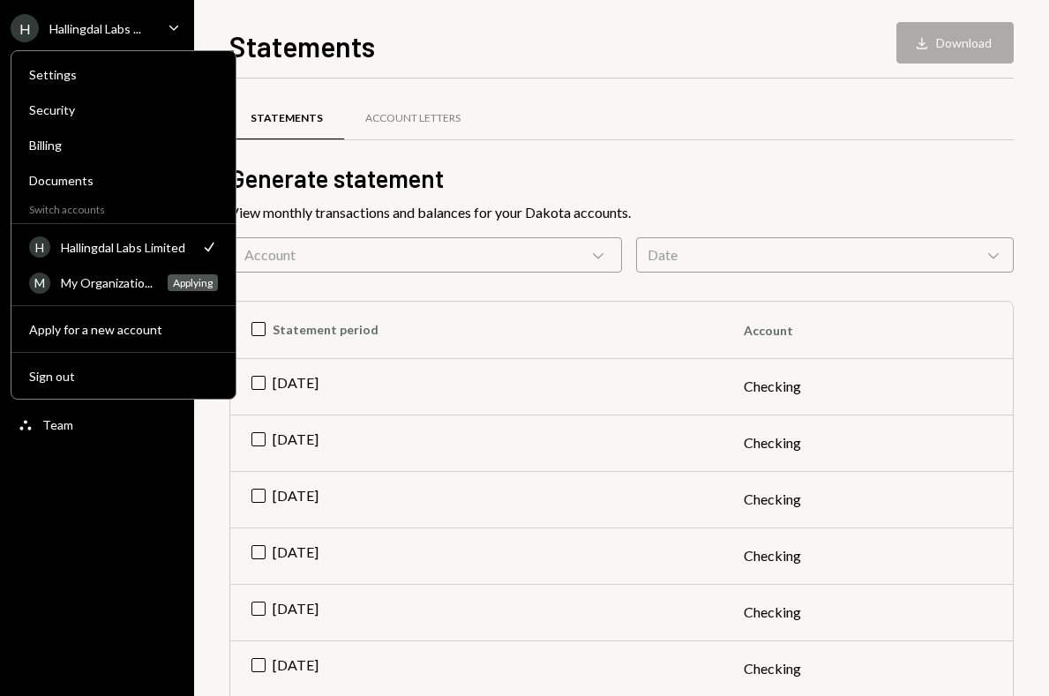
click at [169, 537] on div "H Hallingdal Labs ... Caret Down Home Home Inbox Inbox Activities Transactions …" at bounding box center [97, 348] width 194 height 696
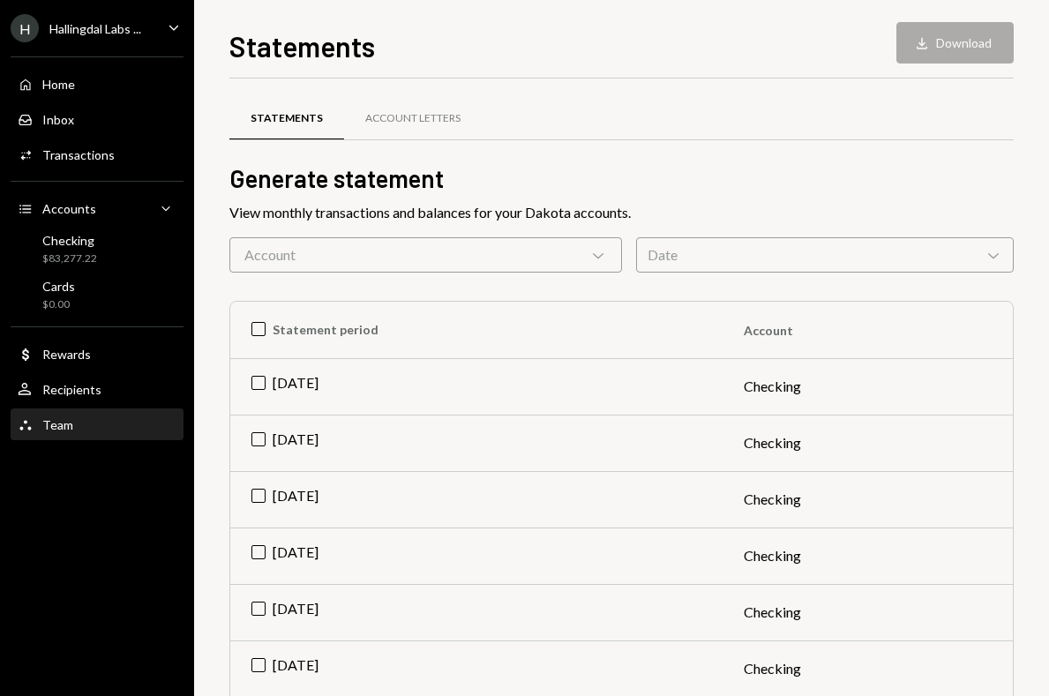
click at [58, 426] on div "Team" at bounding box center [57, 424] width 31 height 15
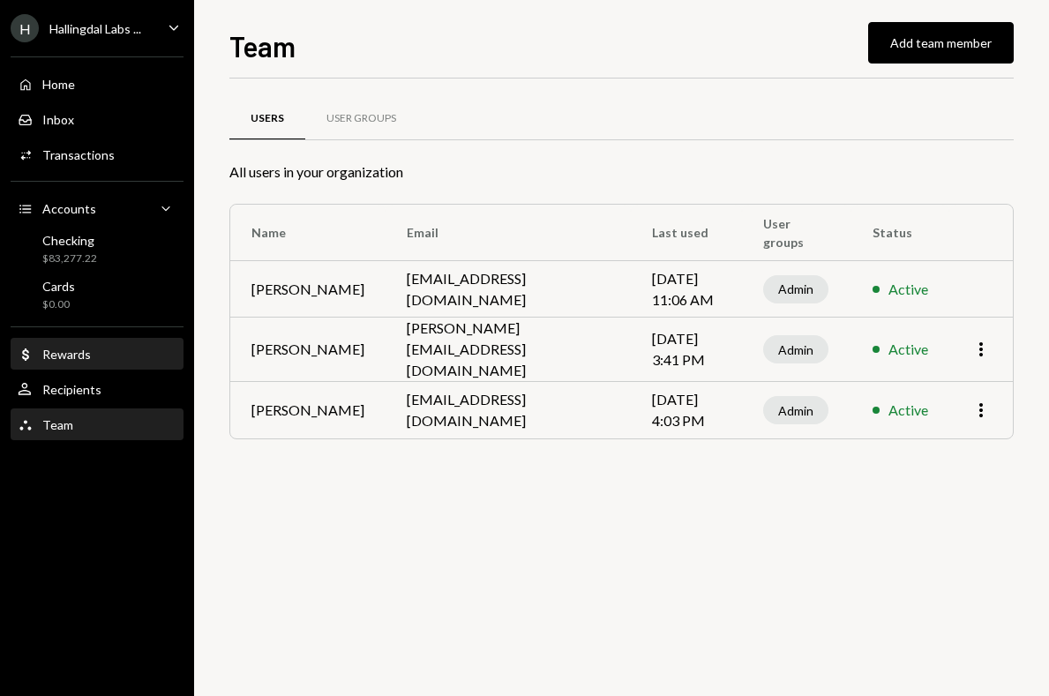
click at [67, 369] on div "Dollar Rewards" at bounding box center [97, 355] width 159 height 30
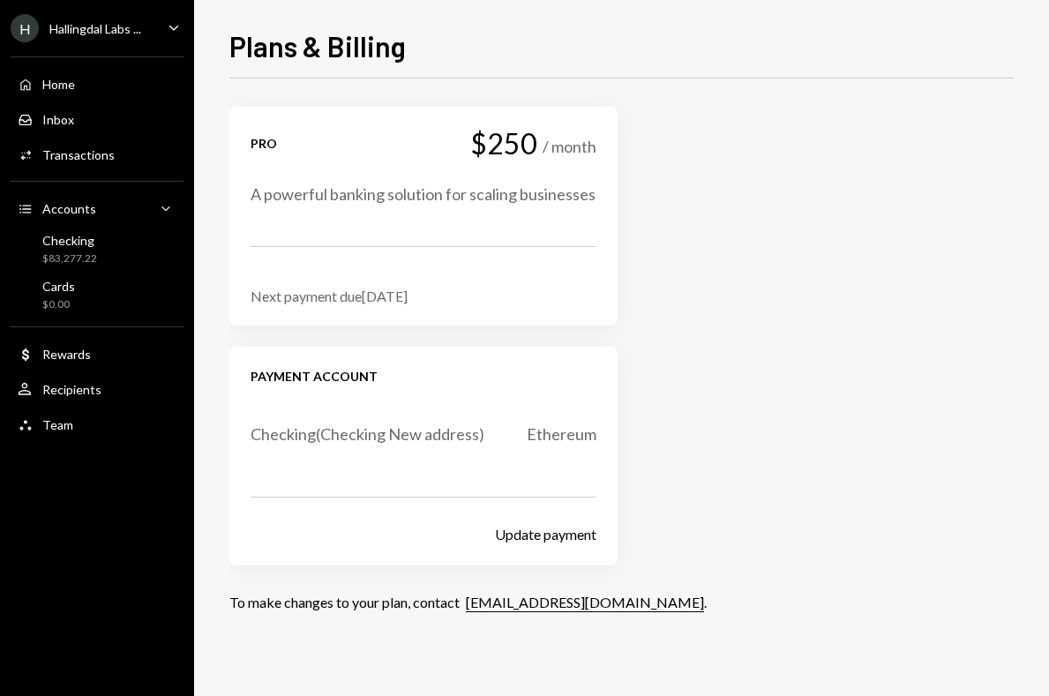
click at [535, 602] on link "[EMAIL_ADDRESS][DOMAIN_NAME]" at bounding box center [585, 603] width 238 height 19
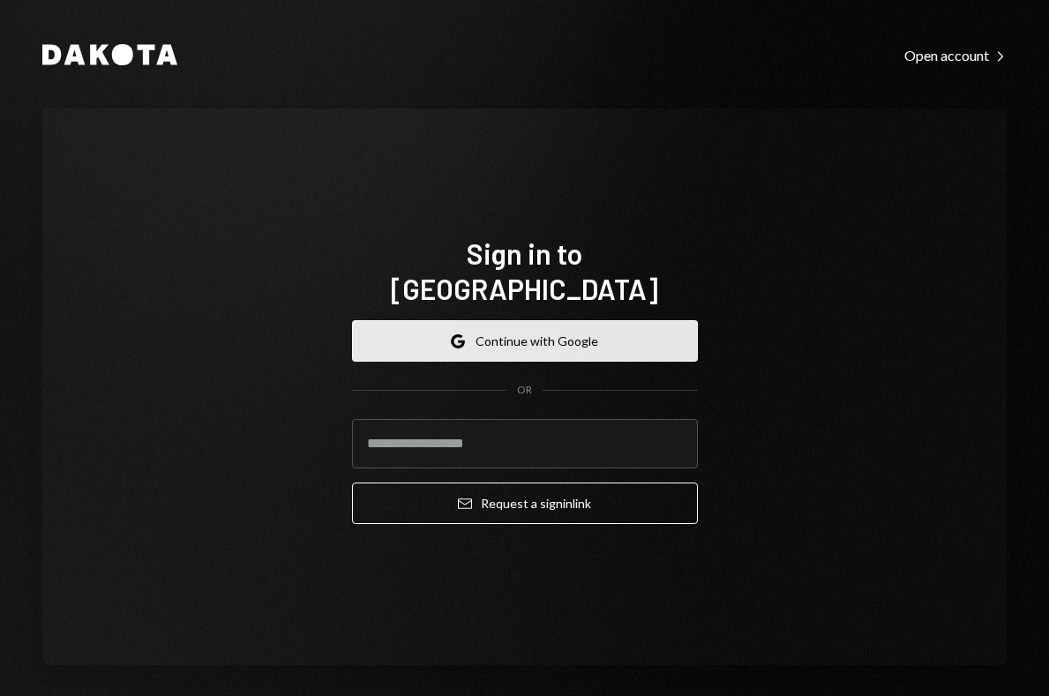
click at [509, 320] on button "Google Continue with Google" at bounding box center [525, 340] width 346 height 41
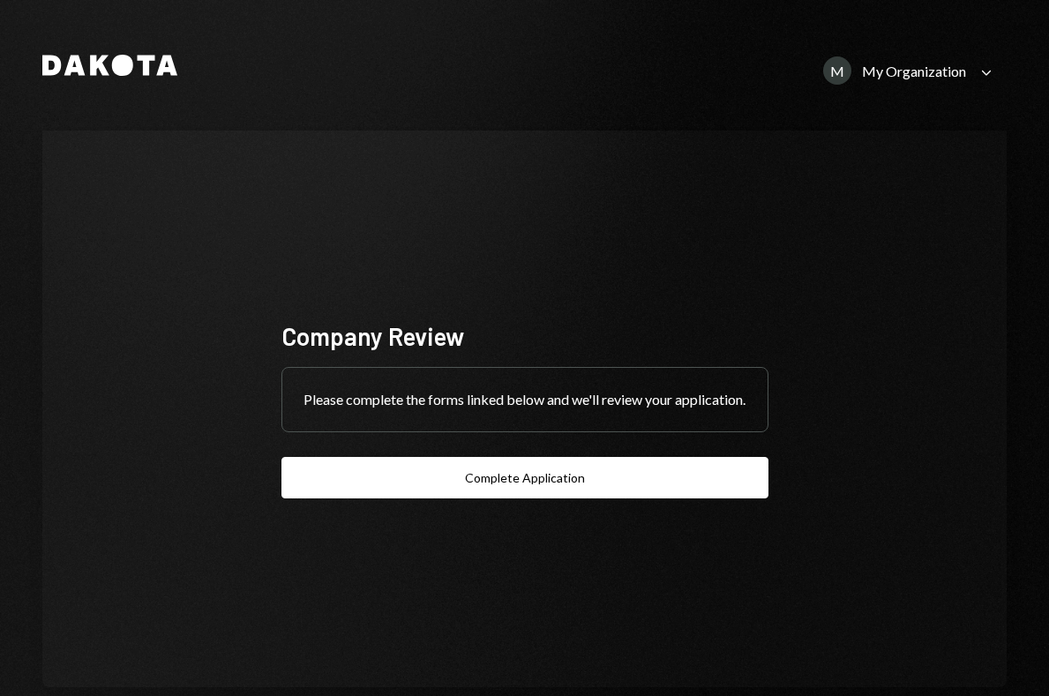
click at [830, 73] on div "M" at bounding box center [837, 70] width 28 height 28
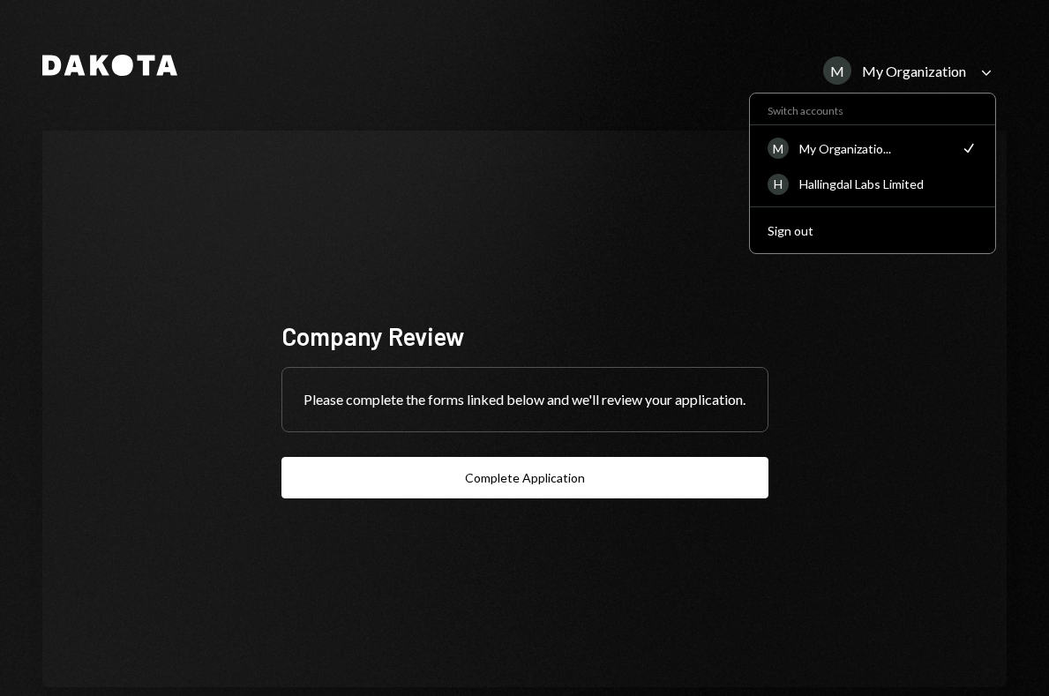
click at [828, 203] on div "Switch accounts M My Organizatio... Check H Hallingdal Labs Limited Sign out" at bounding box center [872, 174] width 247 height 162
click at [829, 190] on div "Hallingdal Labs Limited" at bounding box center [889, 184] width 178 height 15
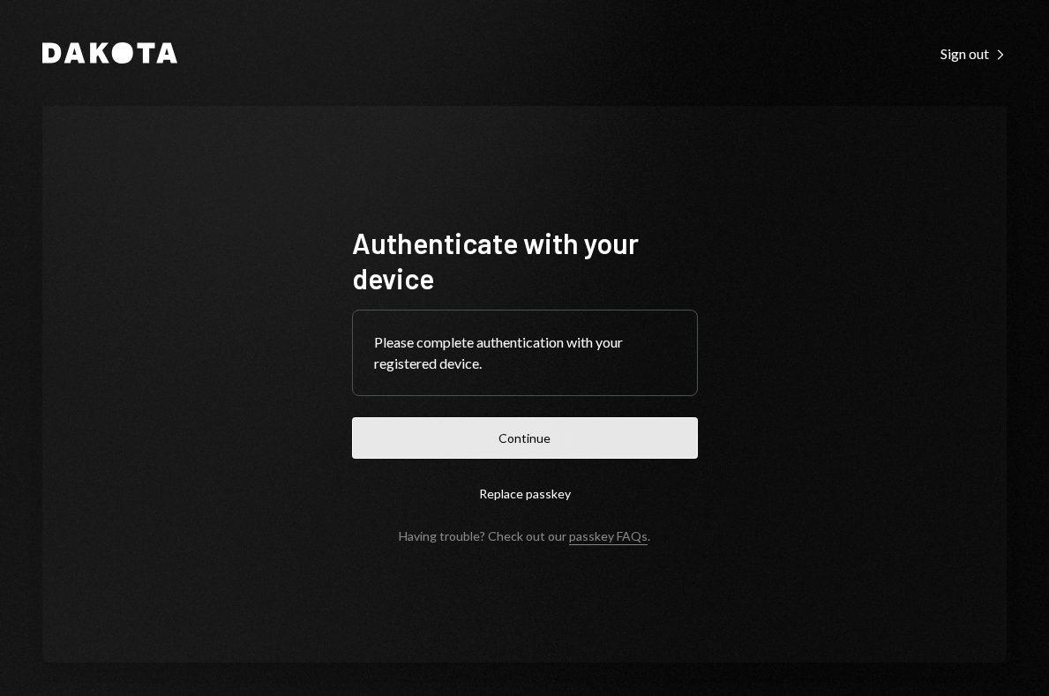
click at [624, 444] on button "Continue" at bounding box center [525, 437] width 346 height 41
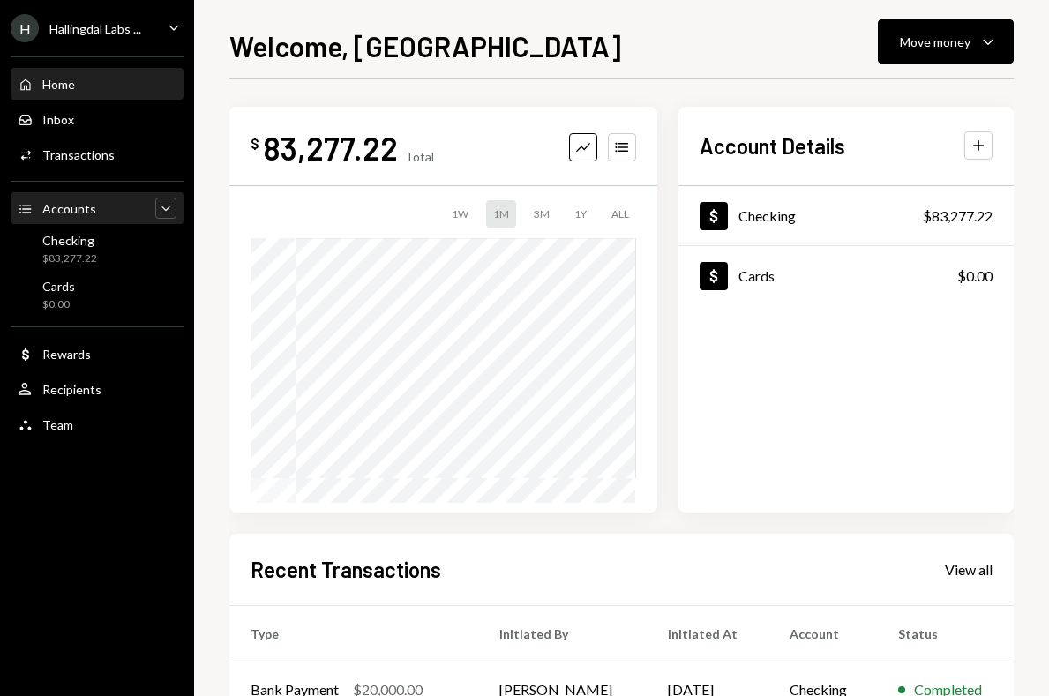
click at [156, 206] on div "Caret Down" at bounding box center [165, 208] width 21 height 21
click at [156, 206] on div "Caret Up" at bounding box center [165, 208] width 21 height 21
click at [132, 19] on div "H Hallingdal Labs ..." at bounding box center [76, 28] width 131 height 28
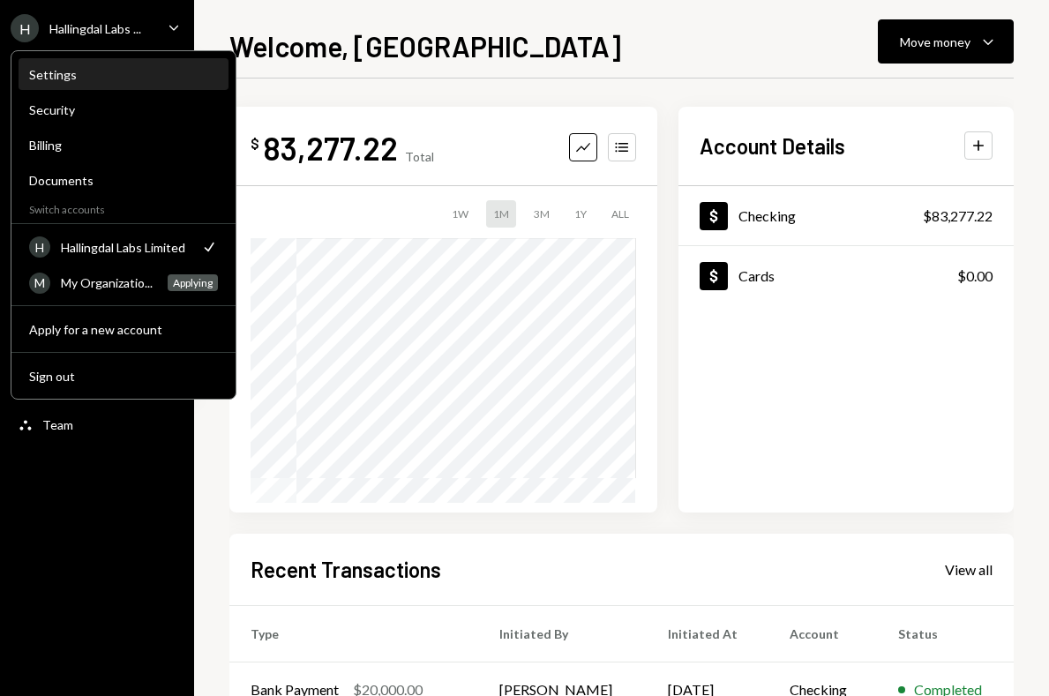
click at [86, 83] on div "Settings" at bounding box center [123, 75] width 189 height 30
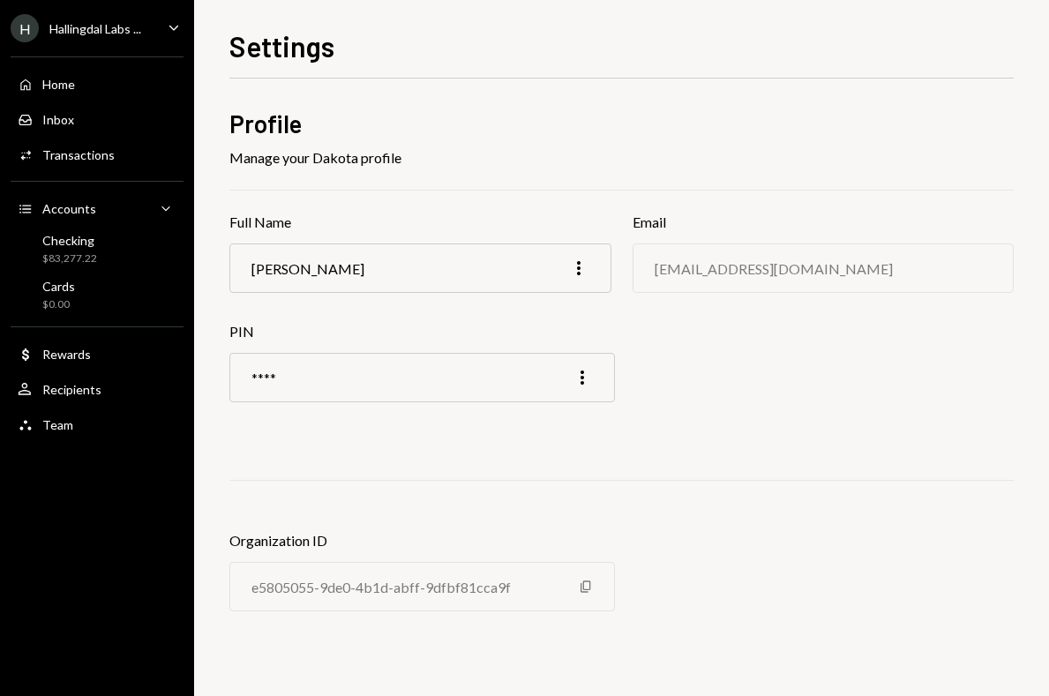
click at [294, 48] on h1 "Settings" at bounding box center [281, 45] width 105 height 35
click at [76, 116] on div "Inbox Inbox" at bounding box center [97, 120] width 159 height 16
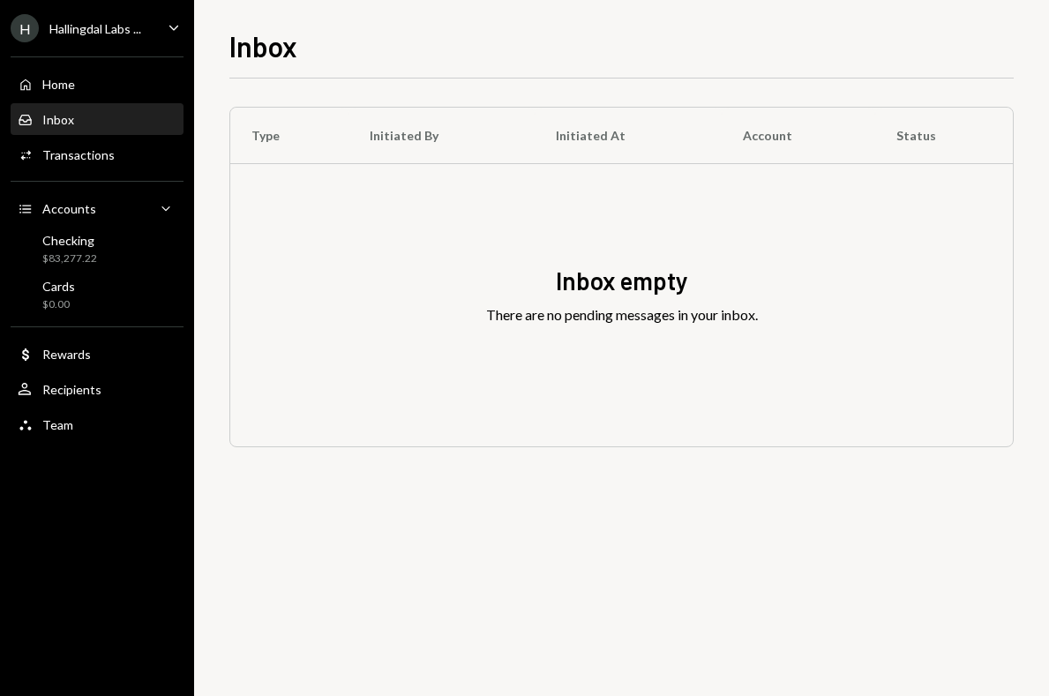
click at [177, 22] on icon "Caret Down" at bounding box center [173, 27] width 19 height 19
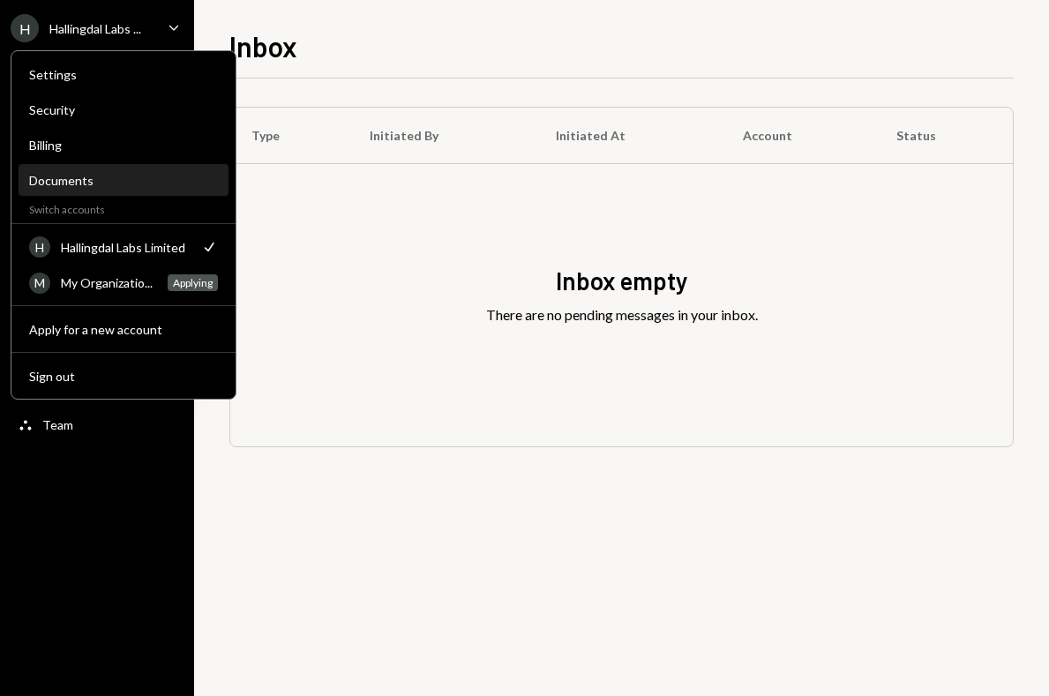
click at [112, 173] on div "Documents" at bounding box center [123, 180] width 189 height 15
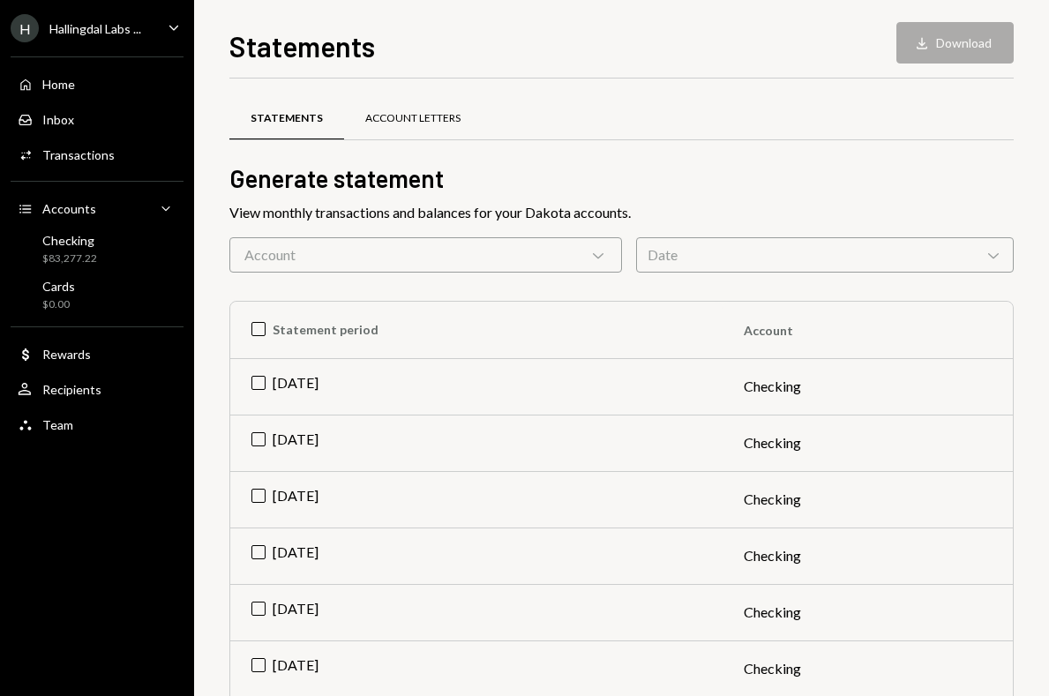
click at [406, 116] on div "Account Letters" at bounding box center [412, 118] width 95 height 15
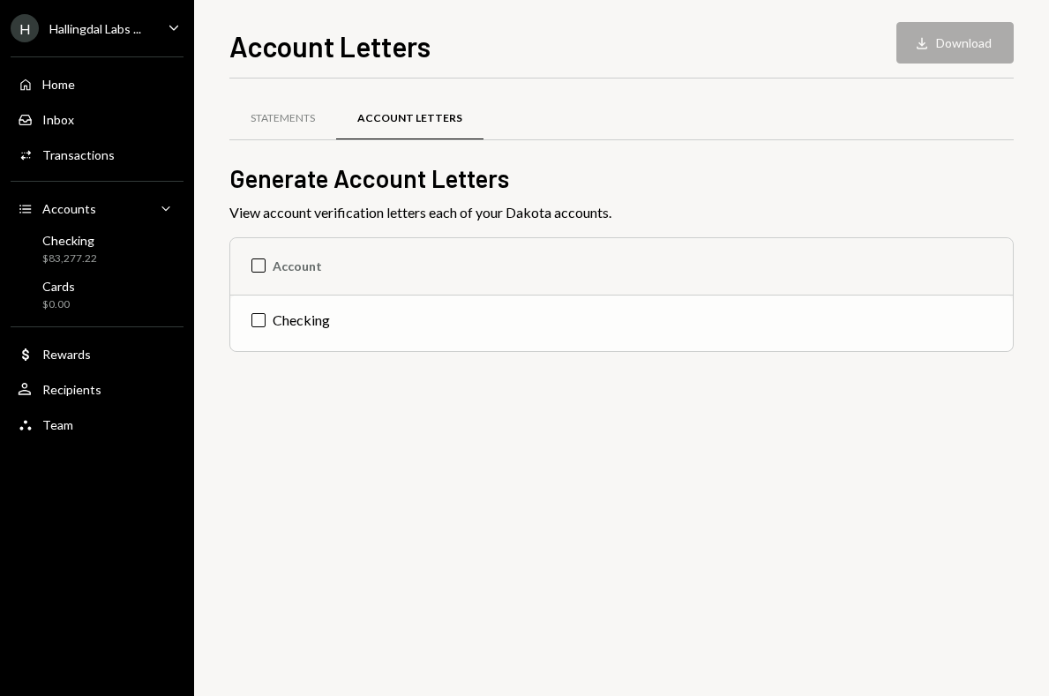
click at [347, 338] on td "Checking" at bounding box center [621, 323] width 783 height 56
click at [347, 338] on td "Check Checking" at bounding box center [621, 323] width 783 height 56
click at [308, 121] on div "Statements" at bounding box center [283, 118] width 64 height 15
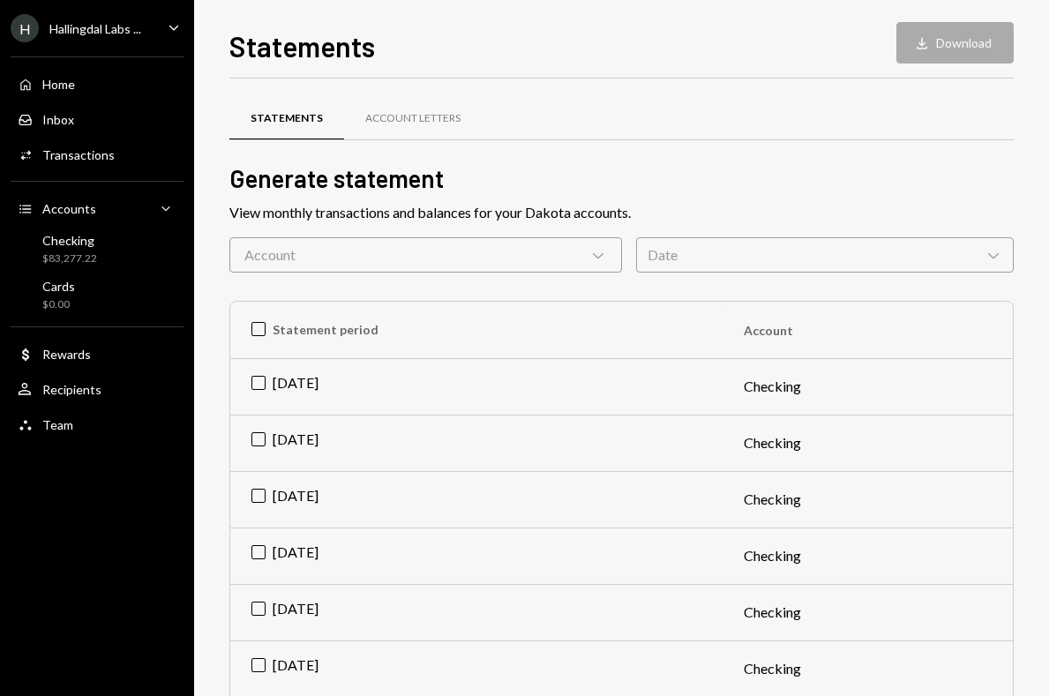
click at [575, 258] on div "Account Chevron Down" at bounding box center [425, 254] width 393 height 35
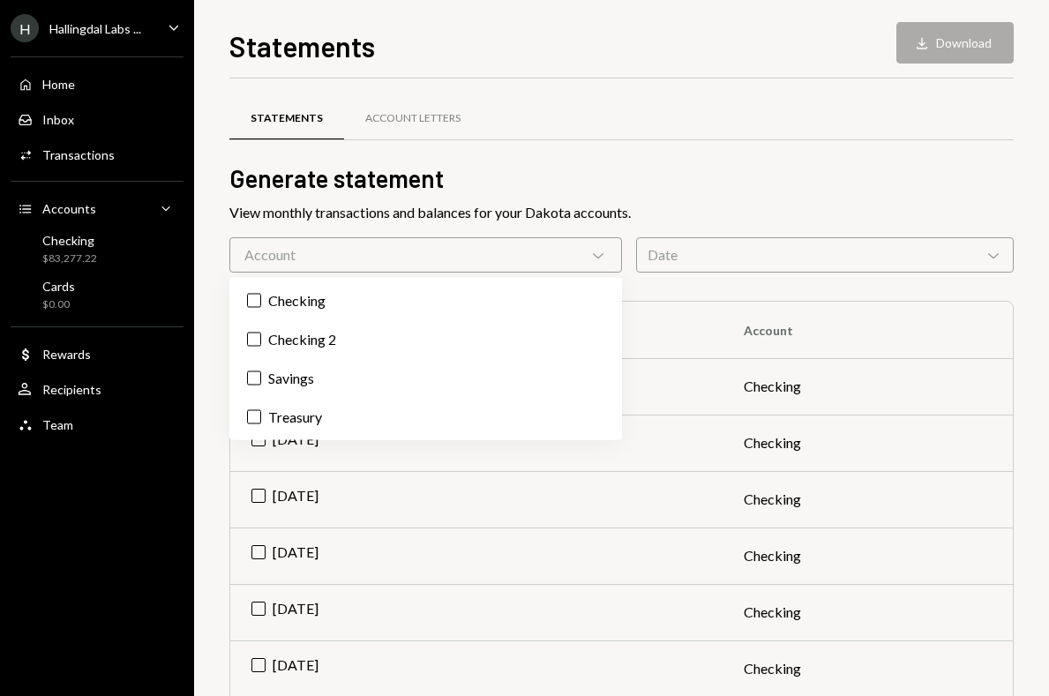
click at [757, 257] on div "Date Chevron Down" at bounding box center [825, 254] width 378 height 35
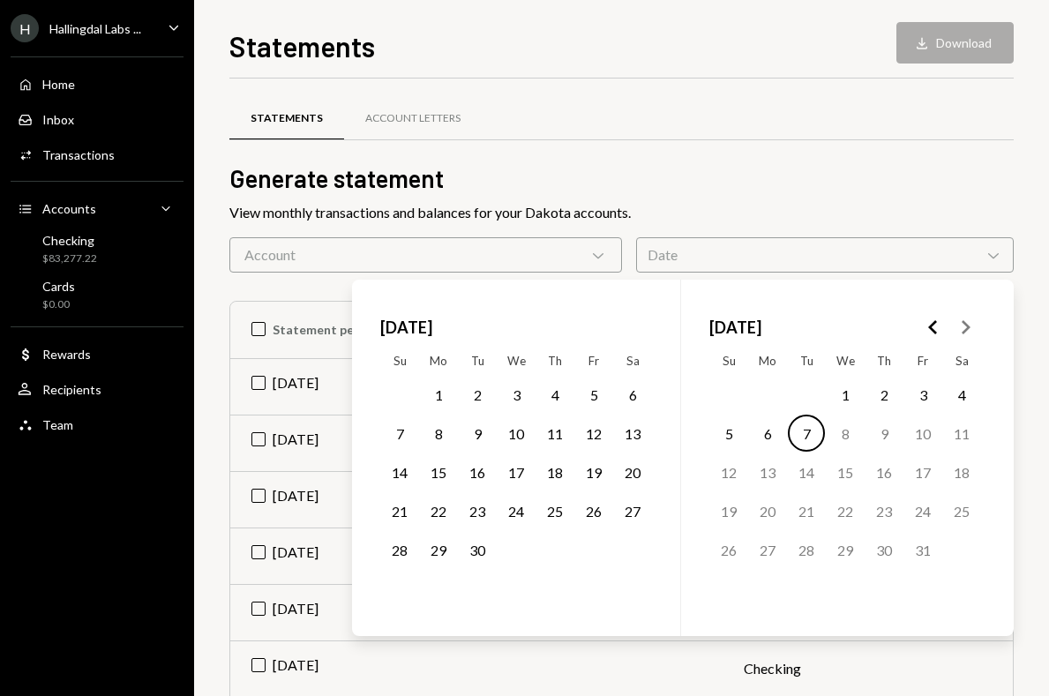
click at [728, 169] on h2 "Generate statement" at bounding box center [621, 179] width 785 height 34
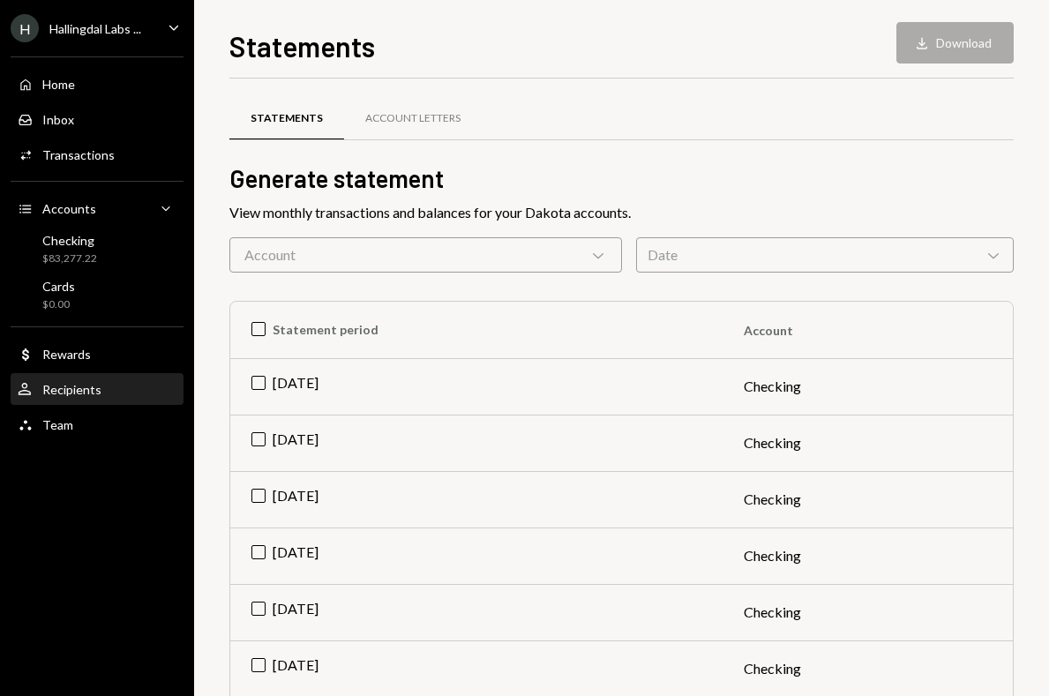
click at [96, 389] on div "Recipients" at bounding box center [71, 389] width 59 height 15
